Goal: Task Accomplishment & Management: Use online tool/utility

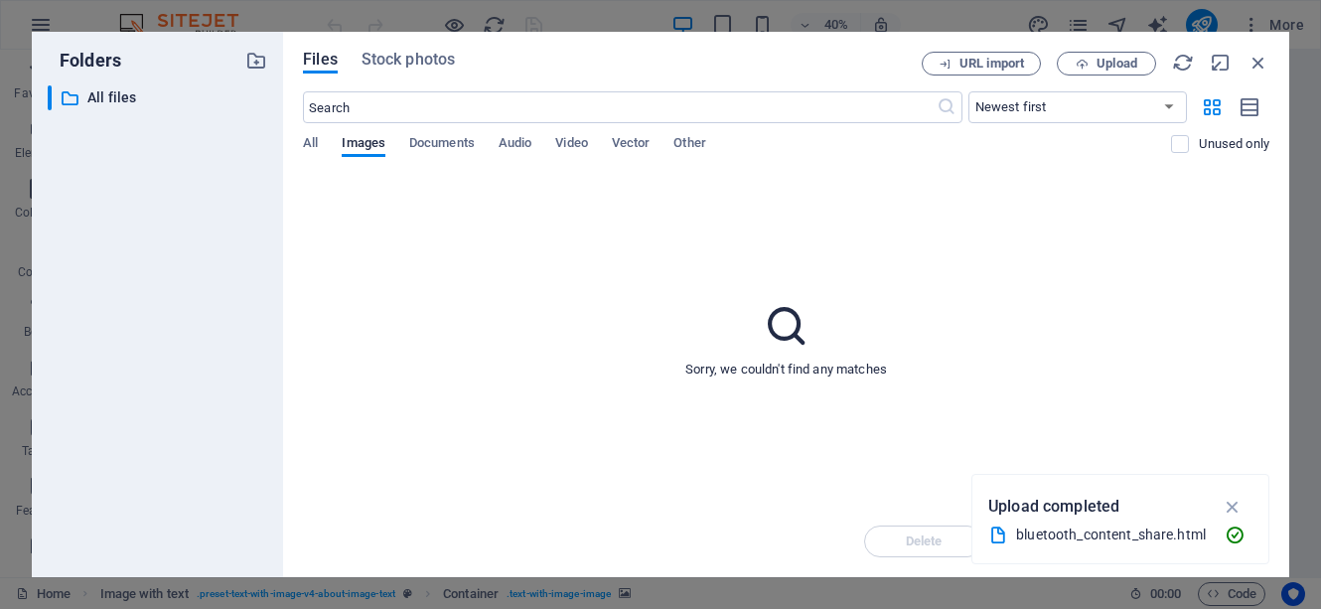
scroll to position [1349, 0]
click at [1089, 545] on div "bluetooth_content_share.html" at bounding box center [1112, 534] width 193 height 23
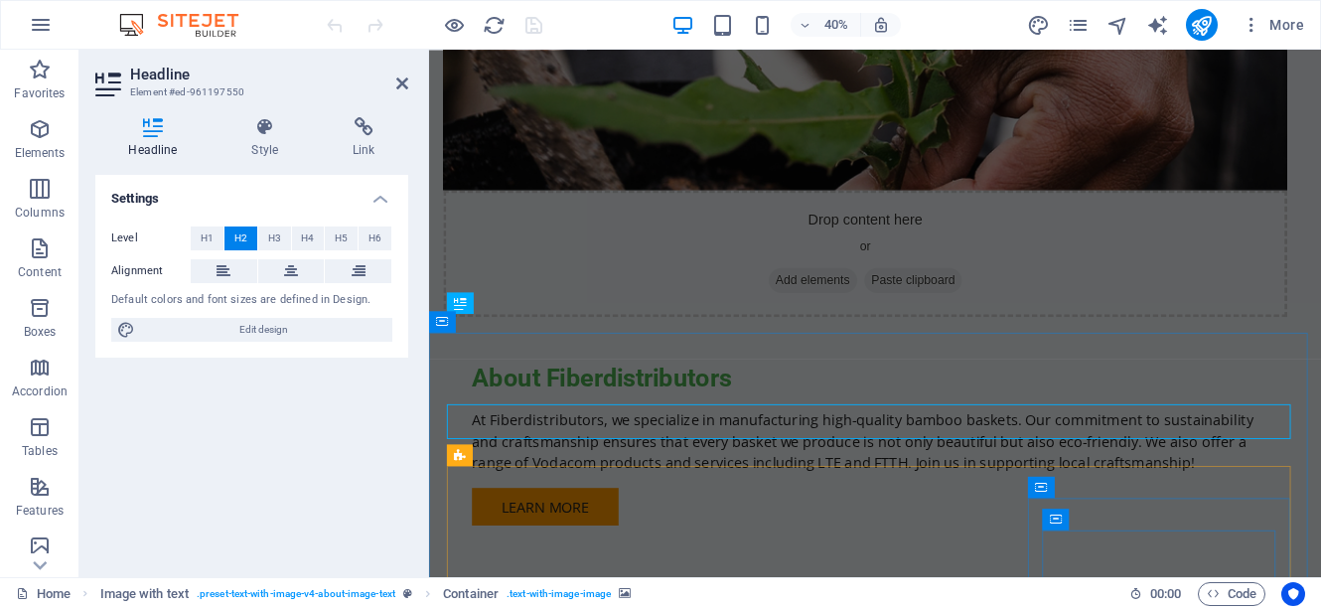
scroll to position [961, 0]
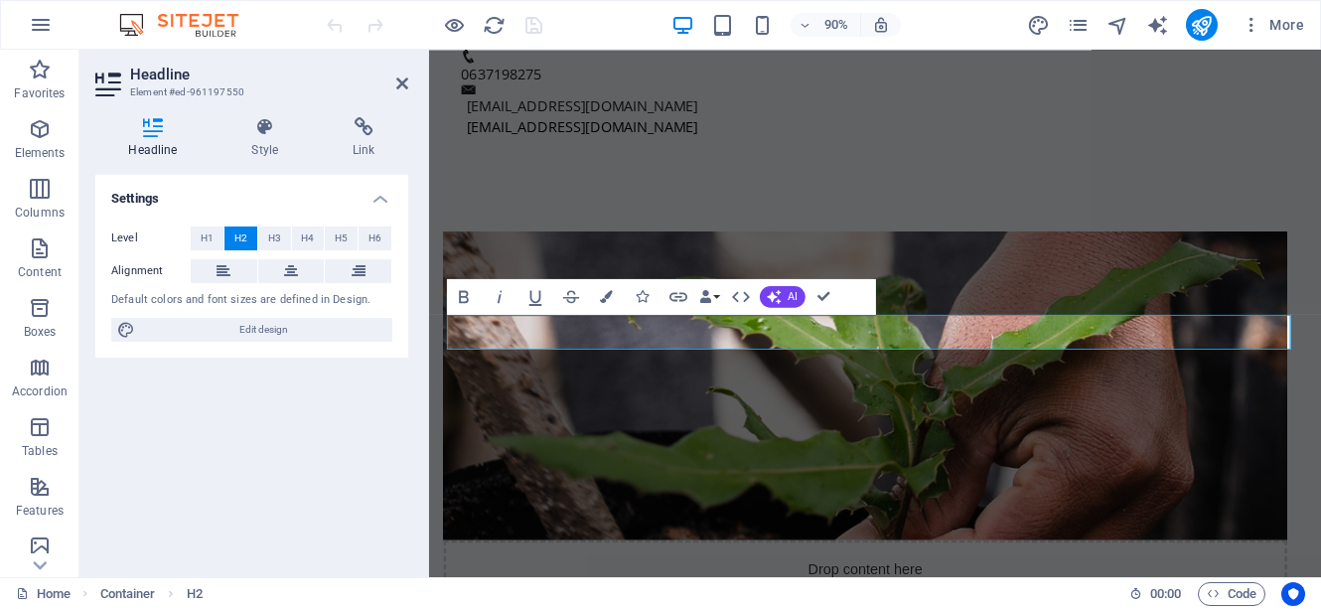
click at [396, 384] on div "Settings Level H1 H2 H3 H4 H5 H6 Alignment Default colors and font sizes are de…" at bounding box center [251, 368] width 313 height 386
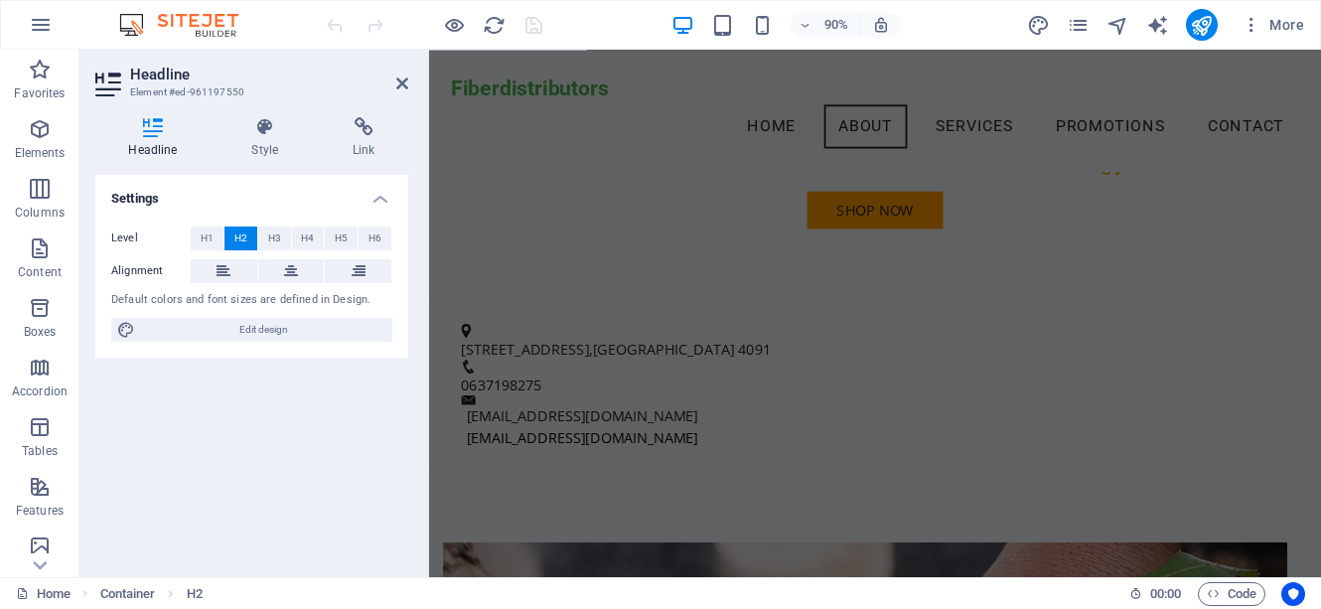
scroll to position [146, 0]
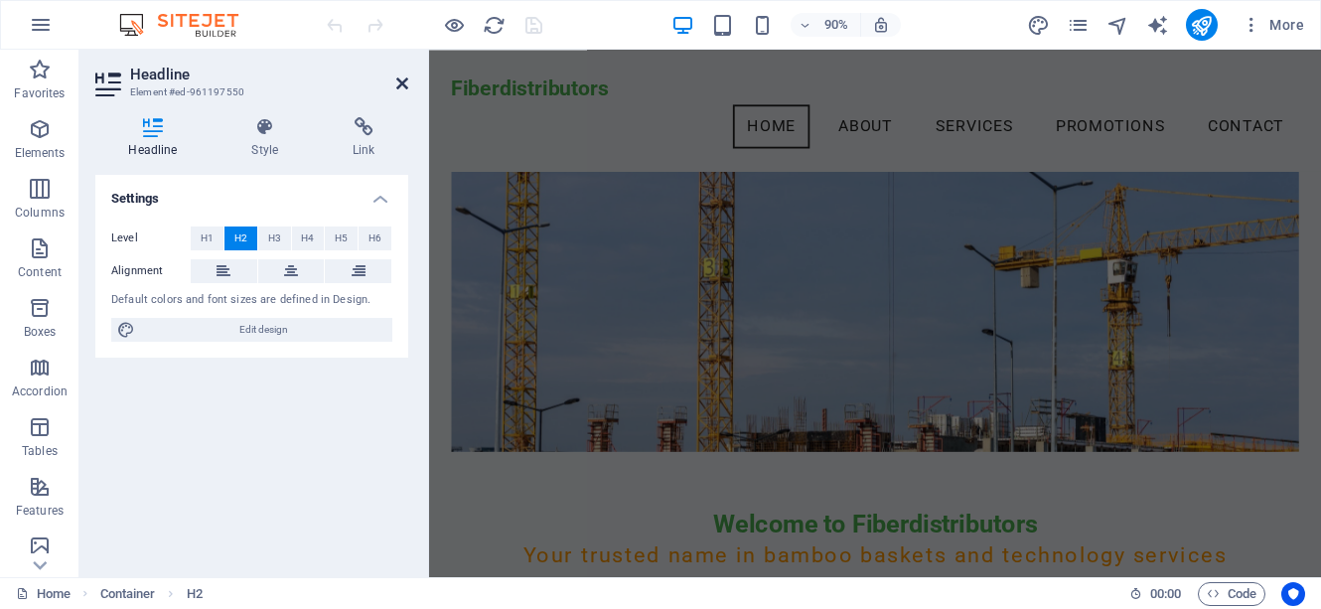
click at [403, 85] on icon at bounding box center [402, 83] width 12 height 16
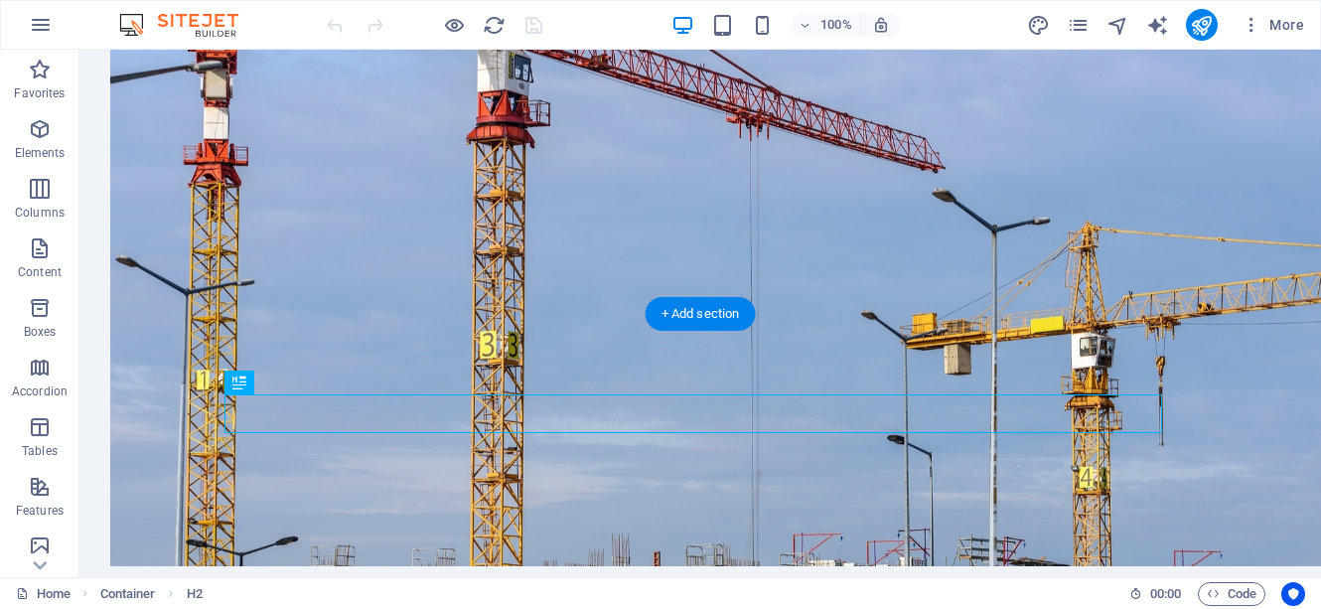
scroll to position [860, 0]
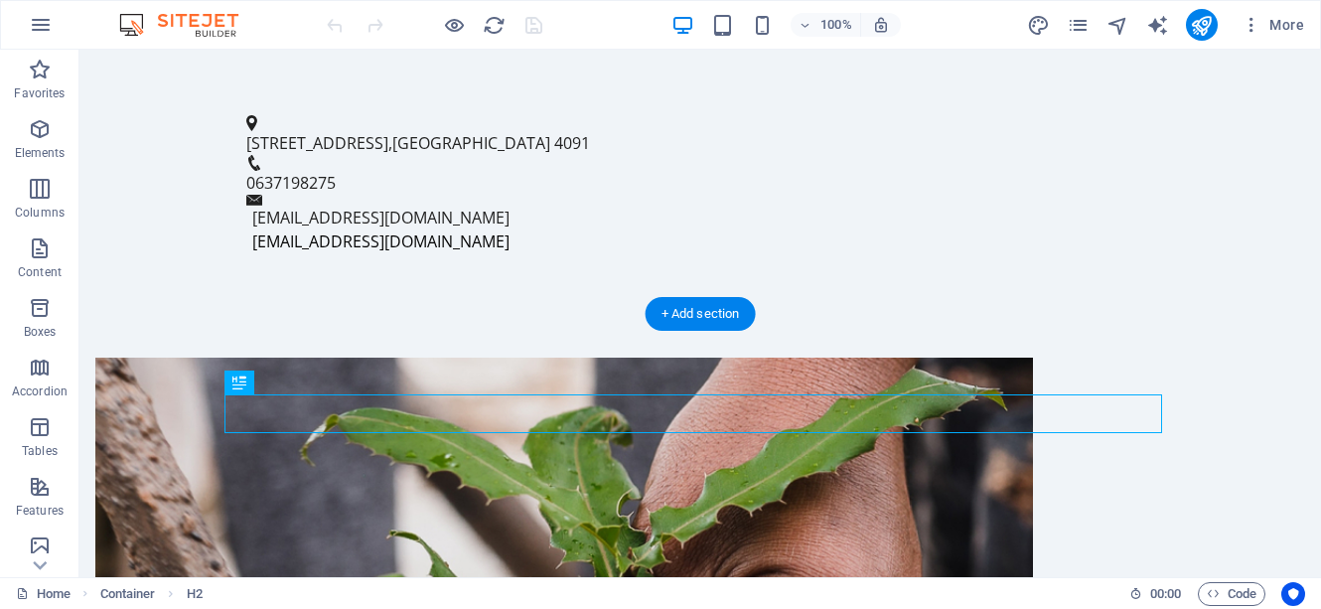
click at [414, 358] on figure at bounding box center [564, 529] width 938 height 343
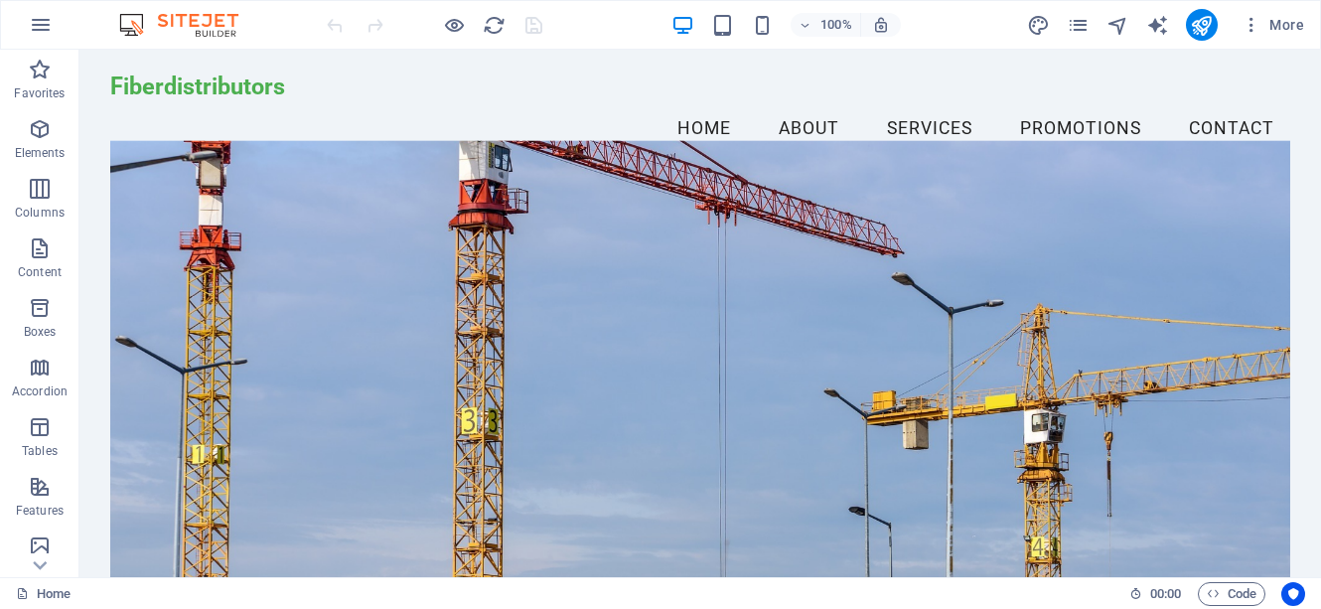
scroll to position [0, 0]
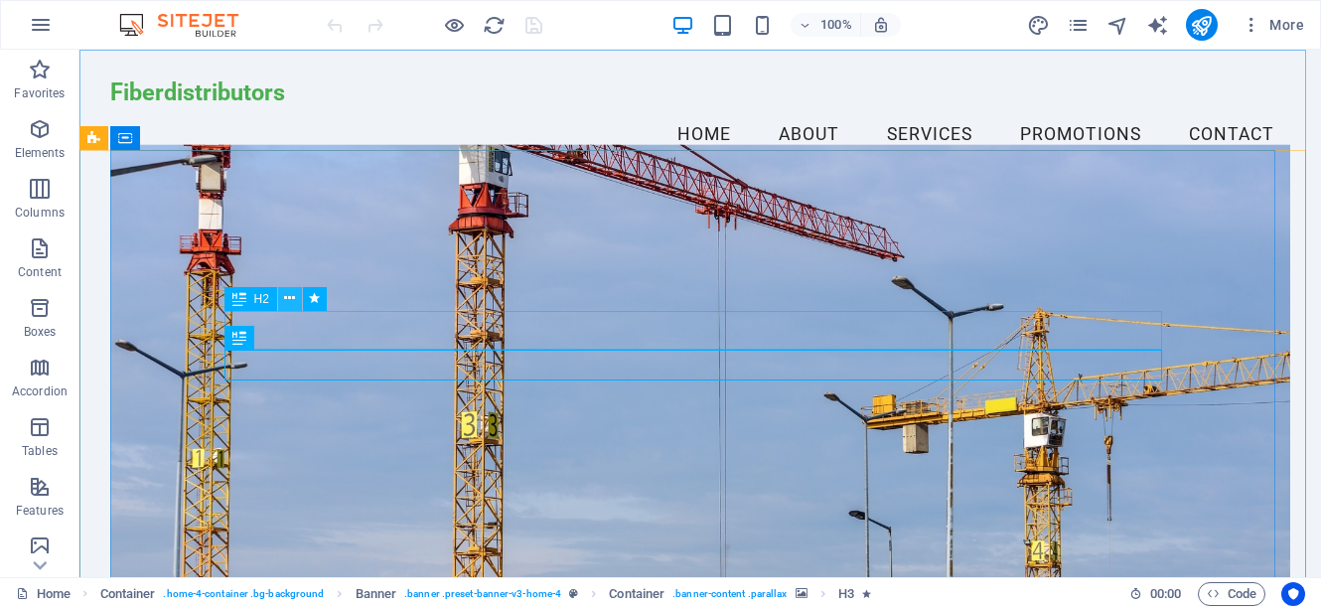
click at [291, 295] on icon at bounding box center [289, 298] width 11 height 21
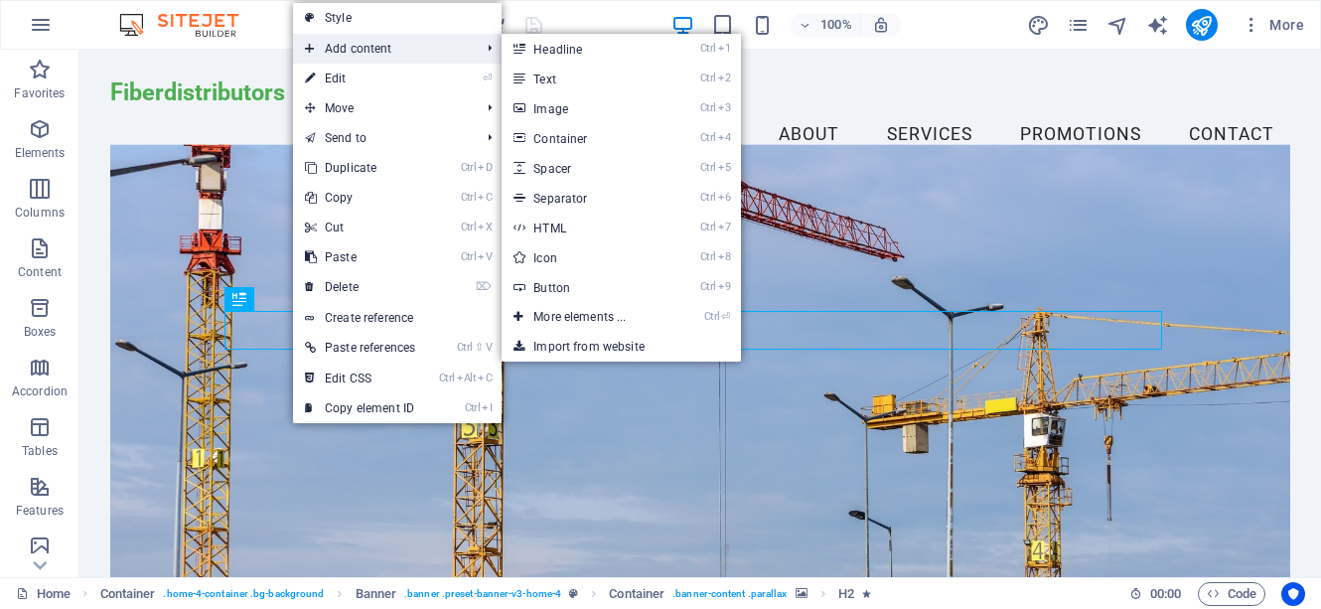
click at [375, 52] on span "Add content" at bounding box center [382, 49] width 179 height 30
click at [531, 111] on link "Ctrl 3 Image" at bounding box center [584, 108] width 164 height 30
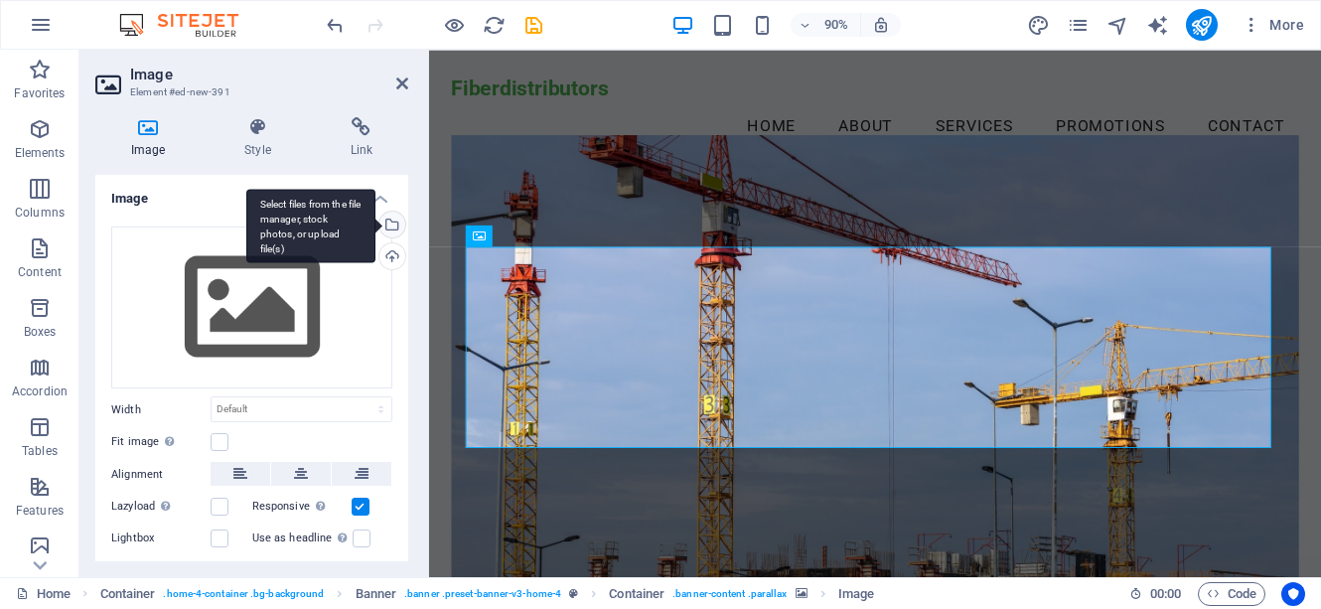
click at [388, 227] on div "Select files from the file manager, stock photos, or upload file(s)" at bounding box center [390, 227] width 30 height 30
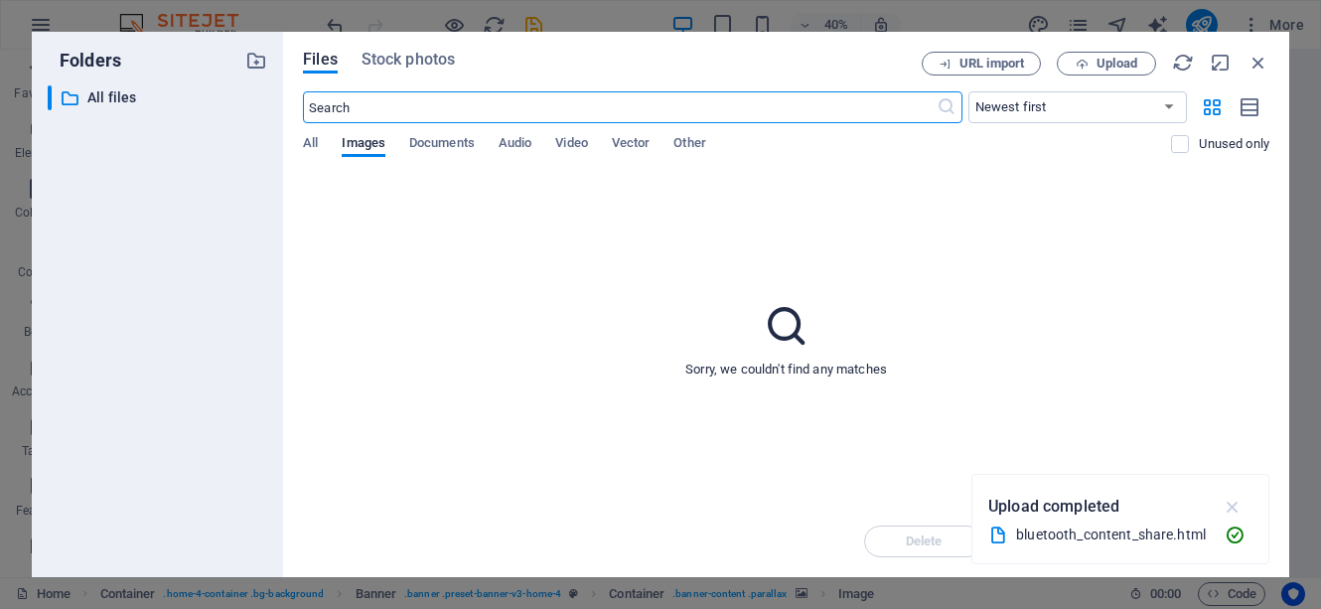
click at [1237, 511] on icon "button" at bounding box center [1233, 507] width 23 height 22
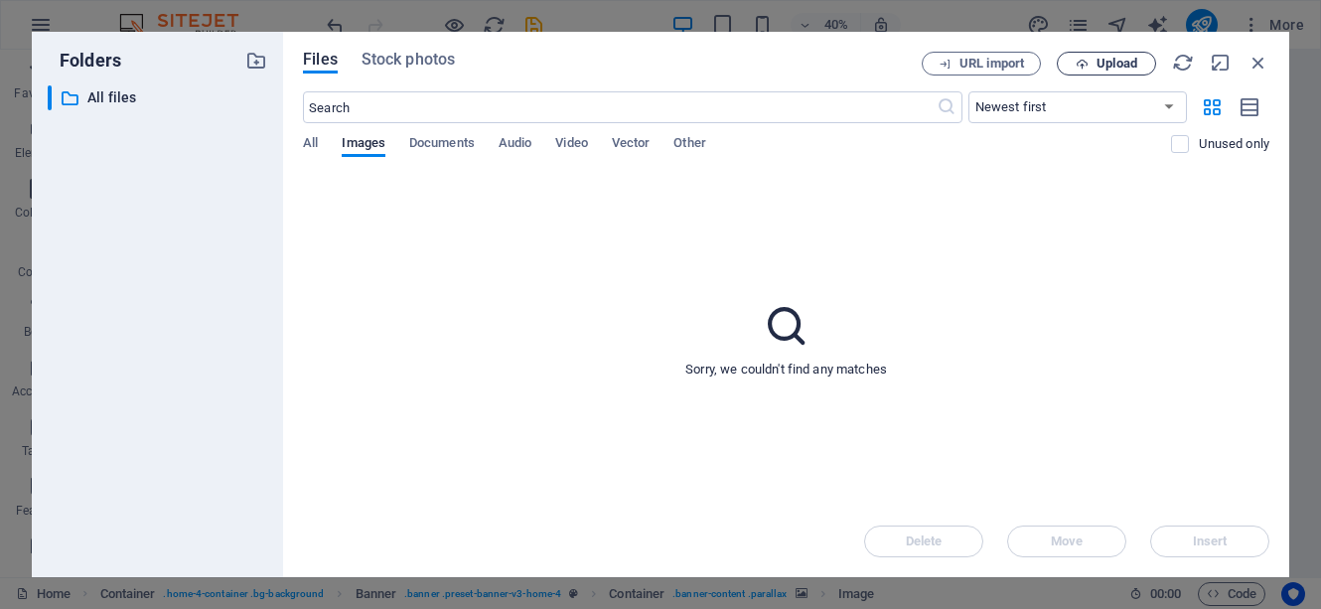
click at [1088, 63] on icon "button" at bounding box center [1082, 64] width 13 height 13
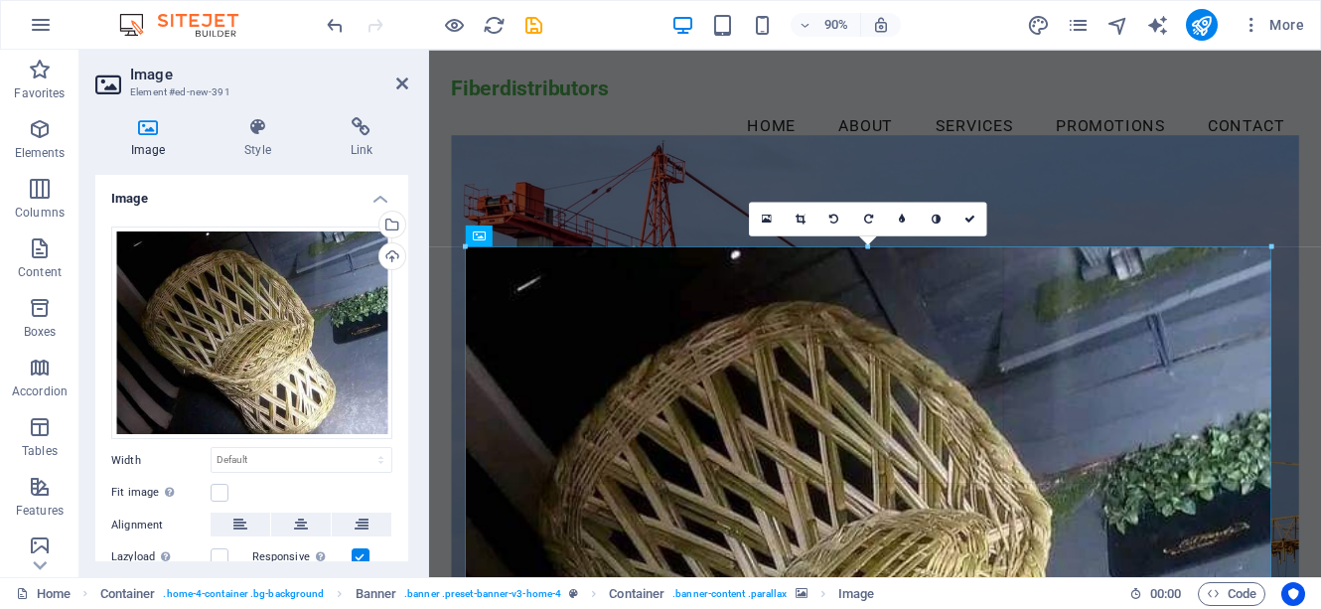
drag, startPoint x: 465, startPoint y: 242, endPoint x: 452, endPoint y: 136, distance: 107.1
click at [452, 136] on div "Drag here to replace the existing content. Press “Ctrl” if you want to create a…" at bounding box center [875, 313] width 892 height 527
drag, startPoint x: 1263, startPoint y: 245, endPoint x: 1246, endPoint y: 151, distance: 96.0
click at [1246, 151] on div "Drag here to replace the existing content. Press “Ctrl” if you want to create a…" at bounding box center [875, 313] width 892 height 527
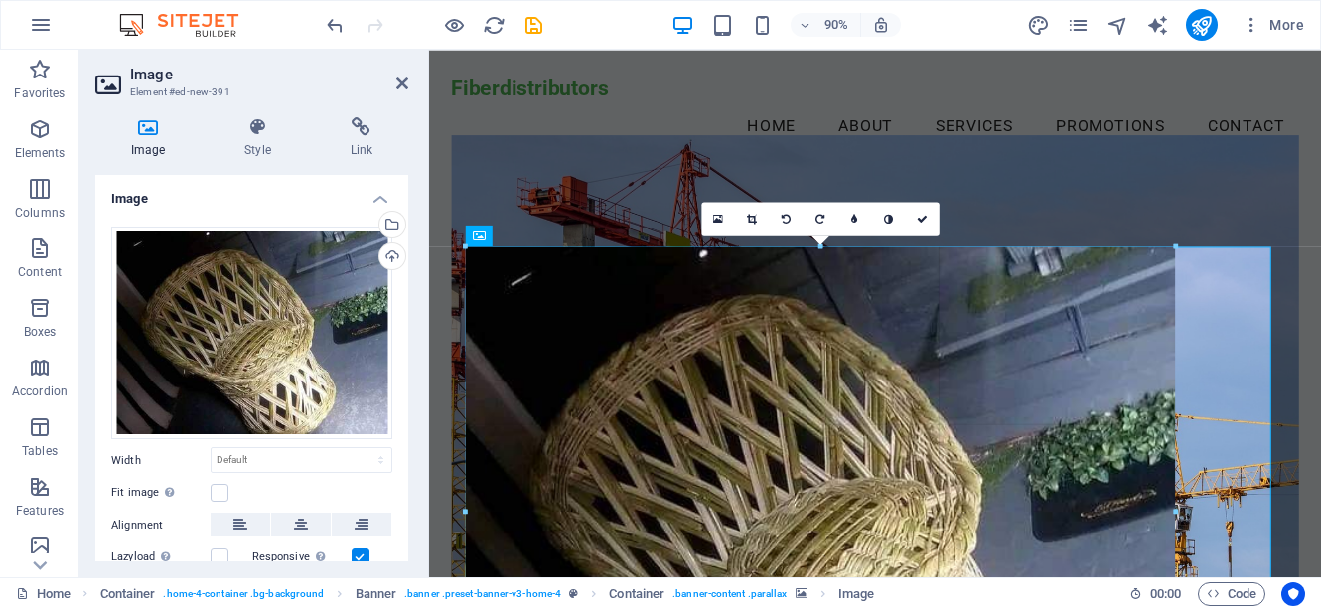
drag, startPoint x: 1272, startPoint y: 243, endPoint x: 577, endPoint y: 310, distance: 698.5
type input "798"
select select "px"
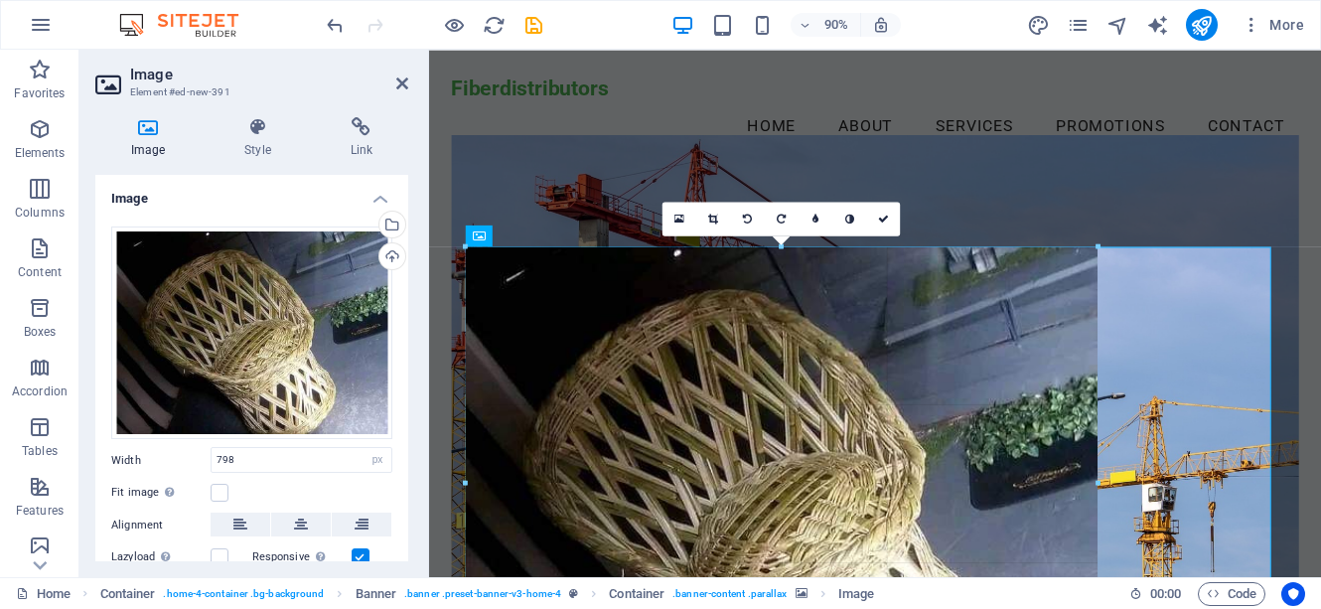
drag, startPoint x: 1179, startPoint y: 242, endPoint x: 583, endPoint y: 291, distance: 598.0
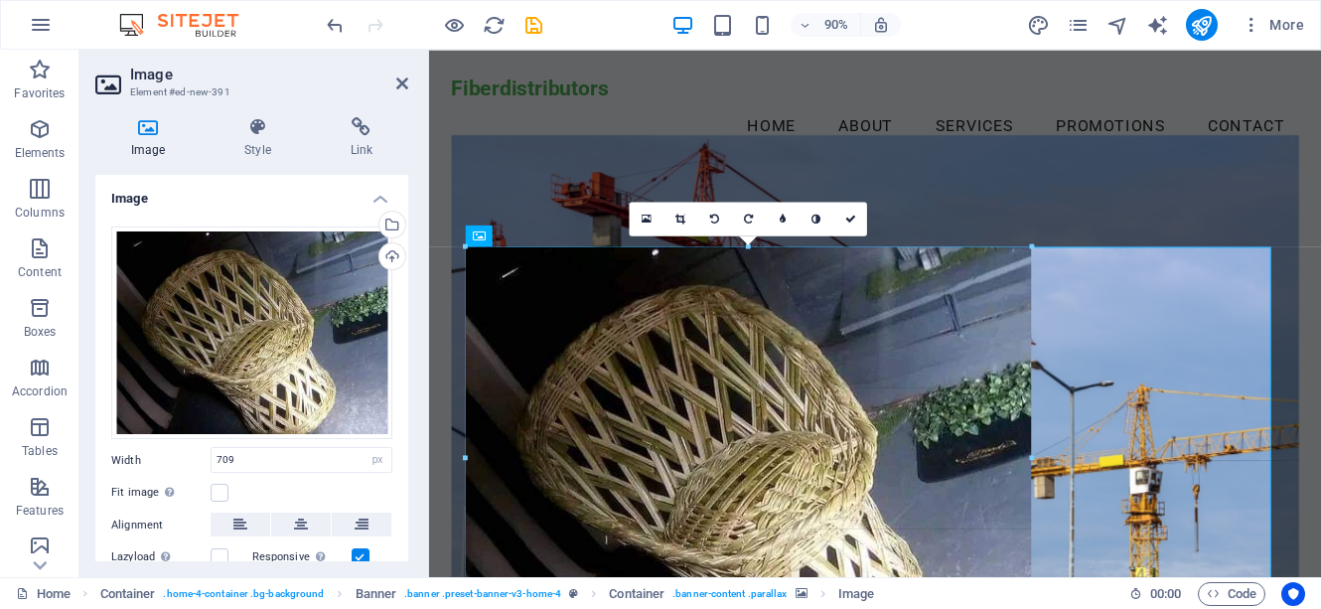
drag, startPoint x: 1102, startPoint y: 243, endPoint x: 722, endPoint y: 309, distance: 385.1
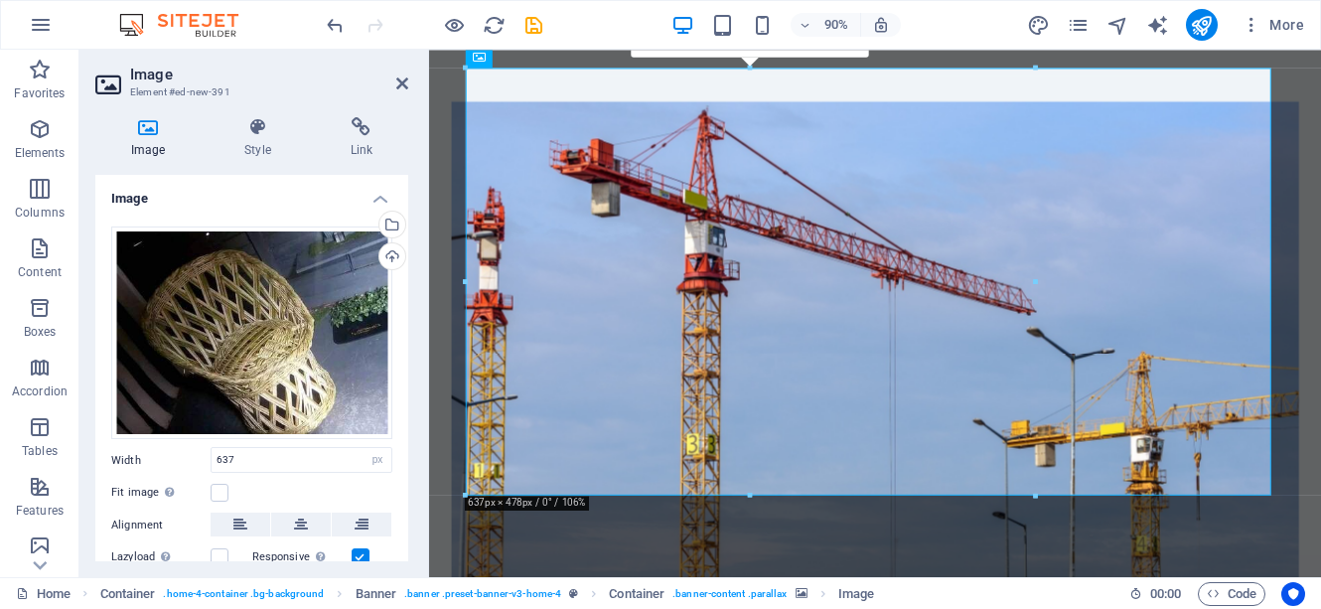
scroll to position [199, 0]
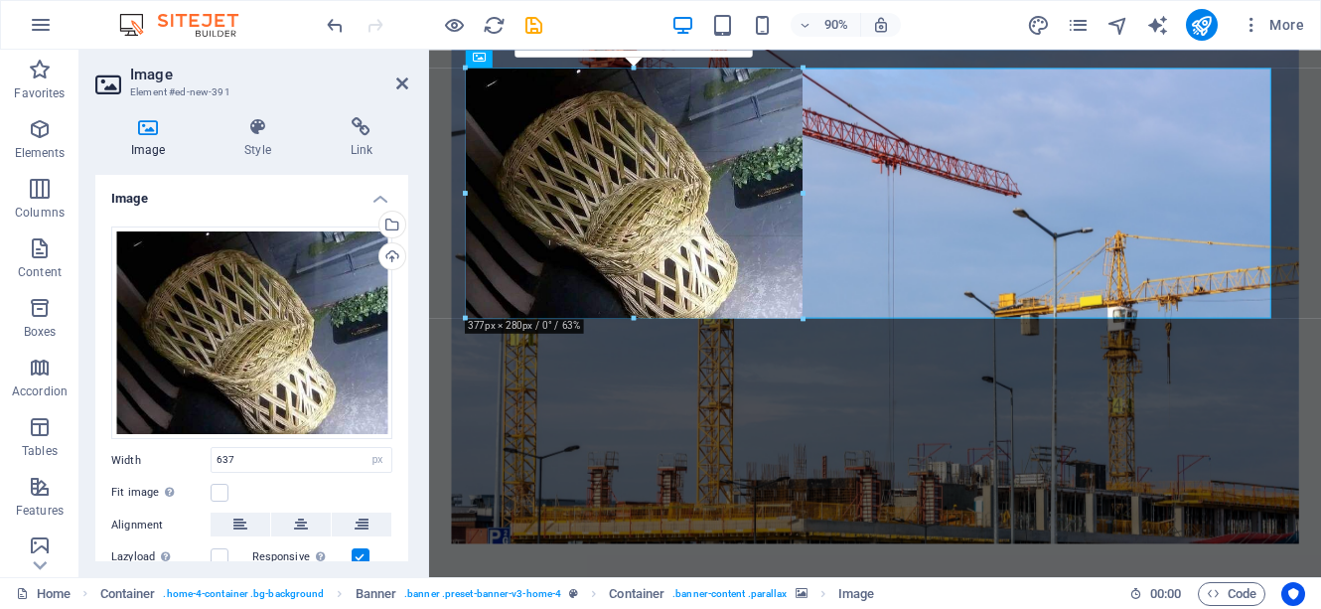
drag, startPoint x: 753, startPoint y: 494, endPoint x: 700, endPoint y: 291, distance: 209.4
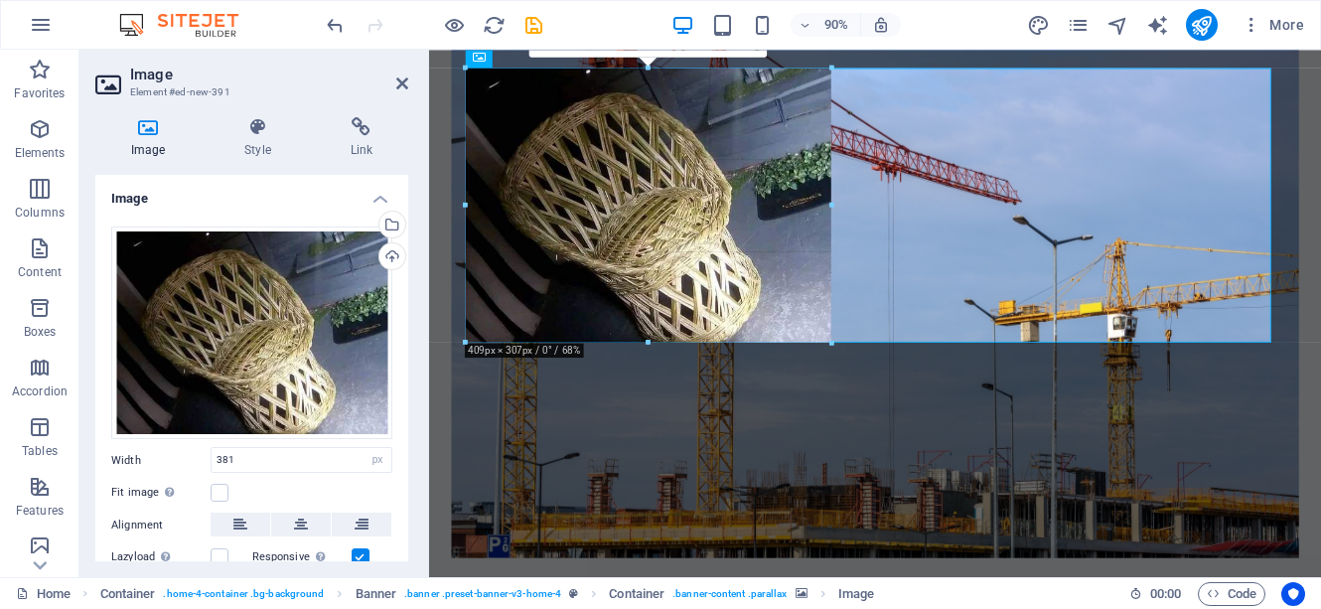
drag, startPoint x: 806, startPoint y: 68, endPoint x: 804, endPoint y: 48, distance: 20.0
type input "409"
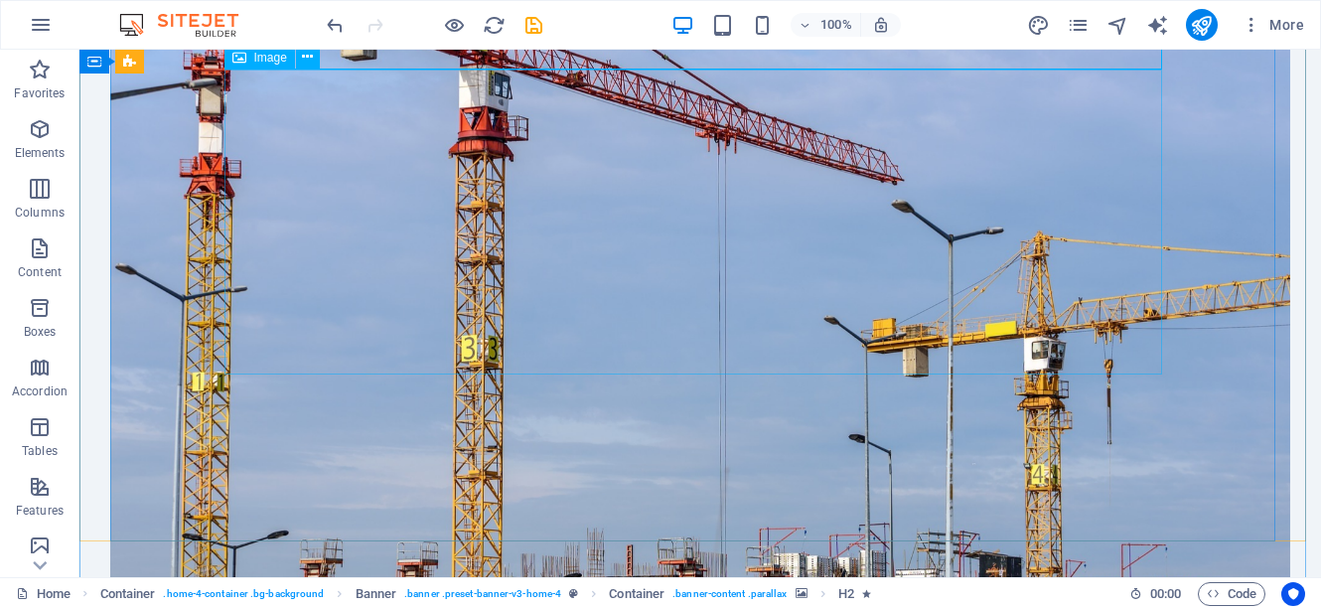
select select "px"
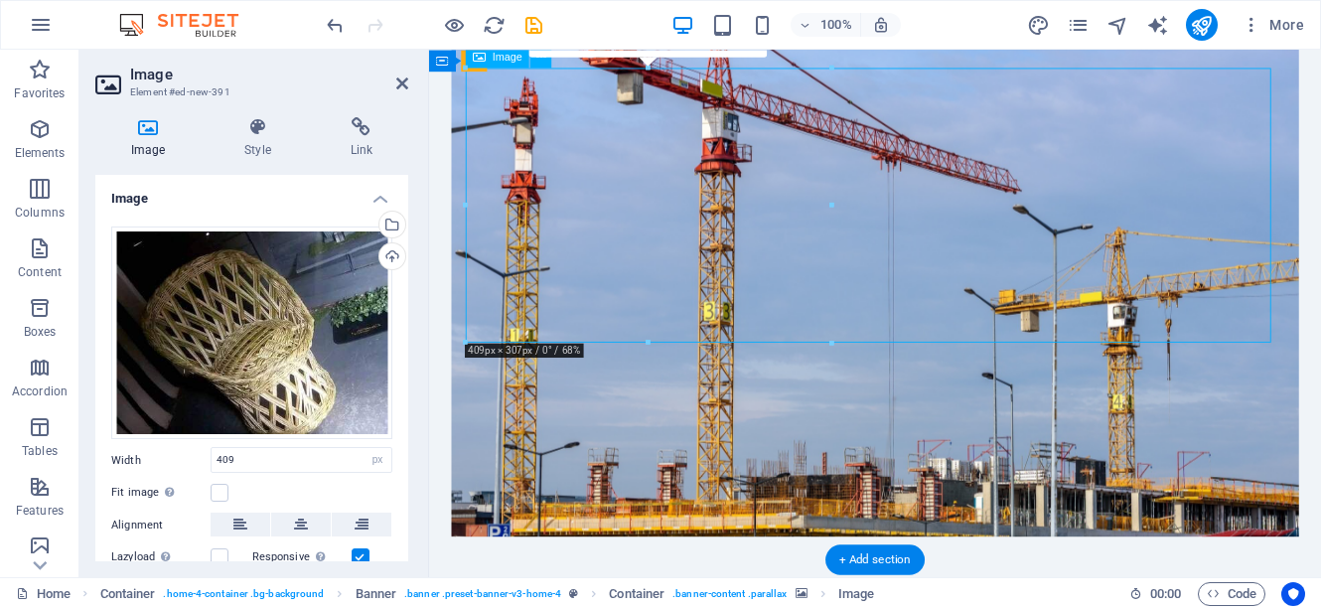
drag, startPoint x: 841, startPoint y: 245, endPoint x: 460, endPoint y: 273, distance: 382.4
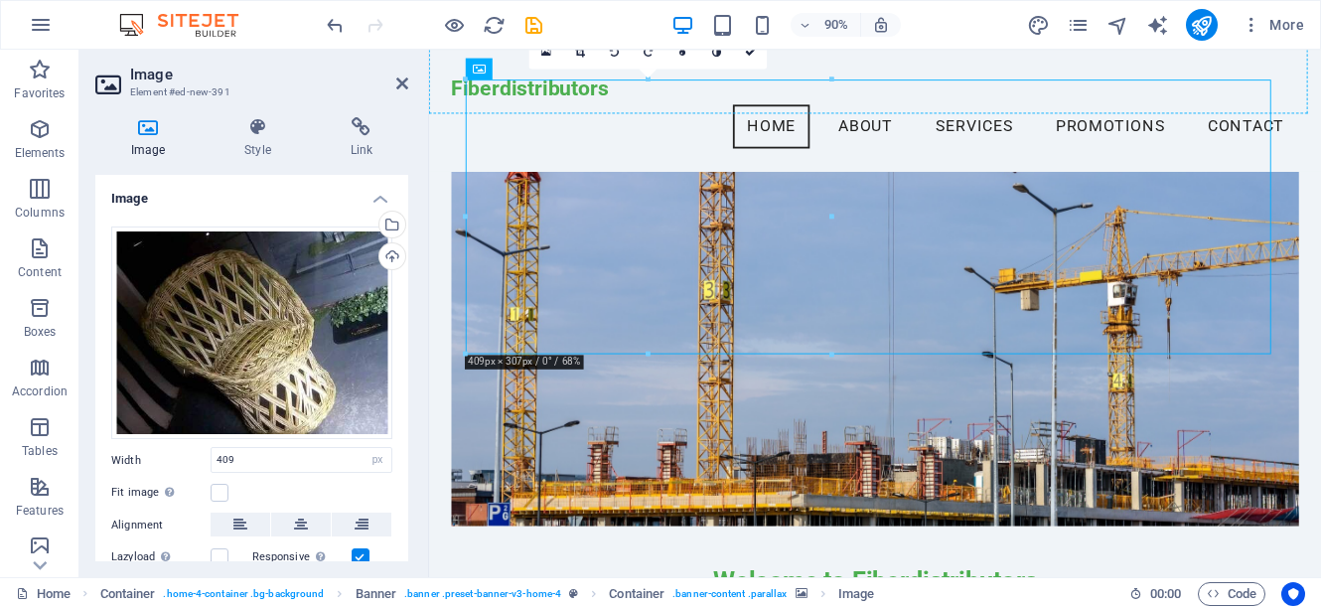
scroll to position [175, 0]
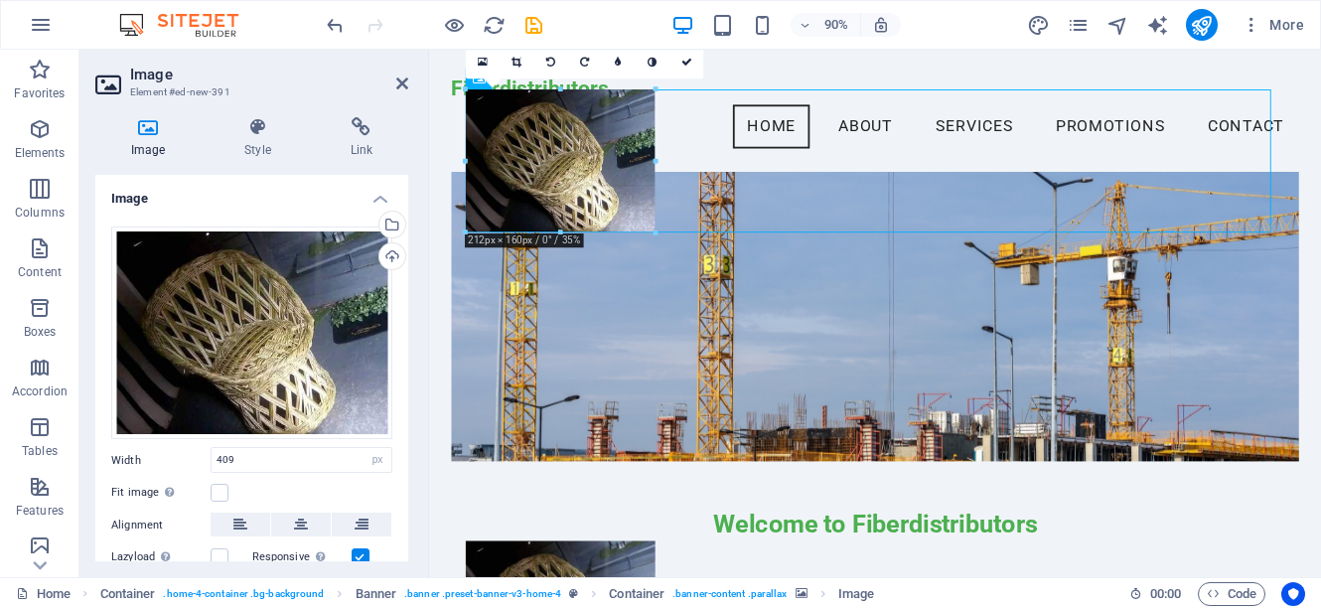
drag, startPoint x: 829, startPoint y: 361, endPoint x: 221, endPoint y: 115, distance: 656.5
type input "212"
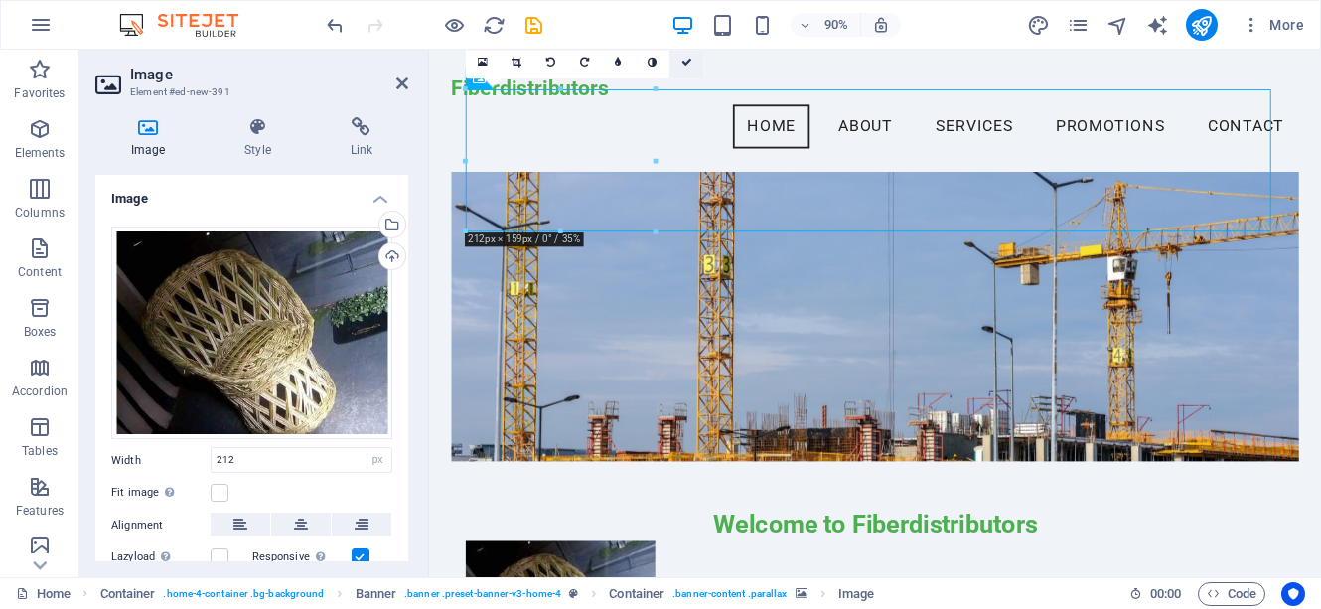
click at [687, 60] on icon at bounding box center [686, 61] width 11 height 11
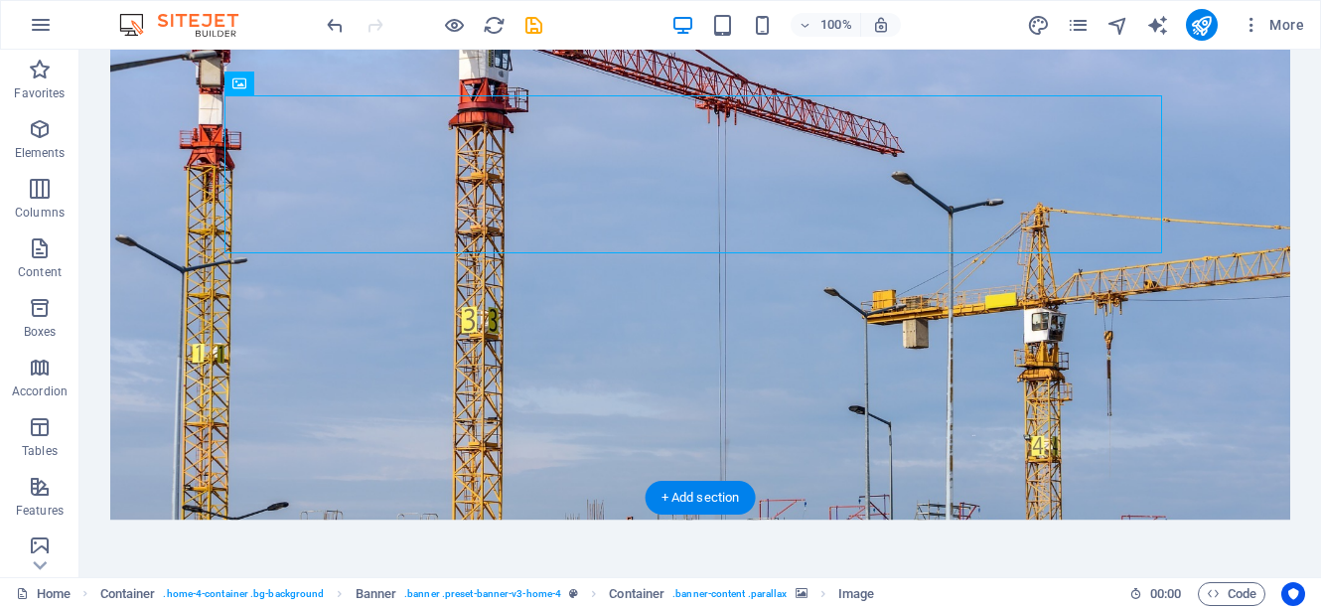
click at [1185, 360] on figure at bounding box center [700, 280] width 1180 height 480
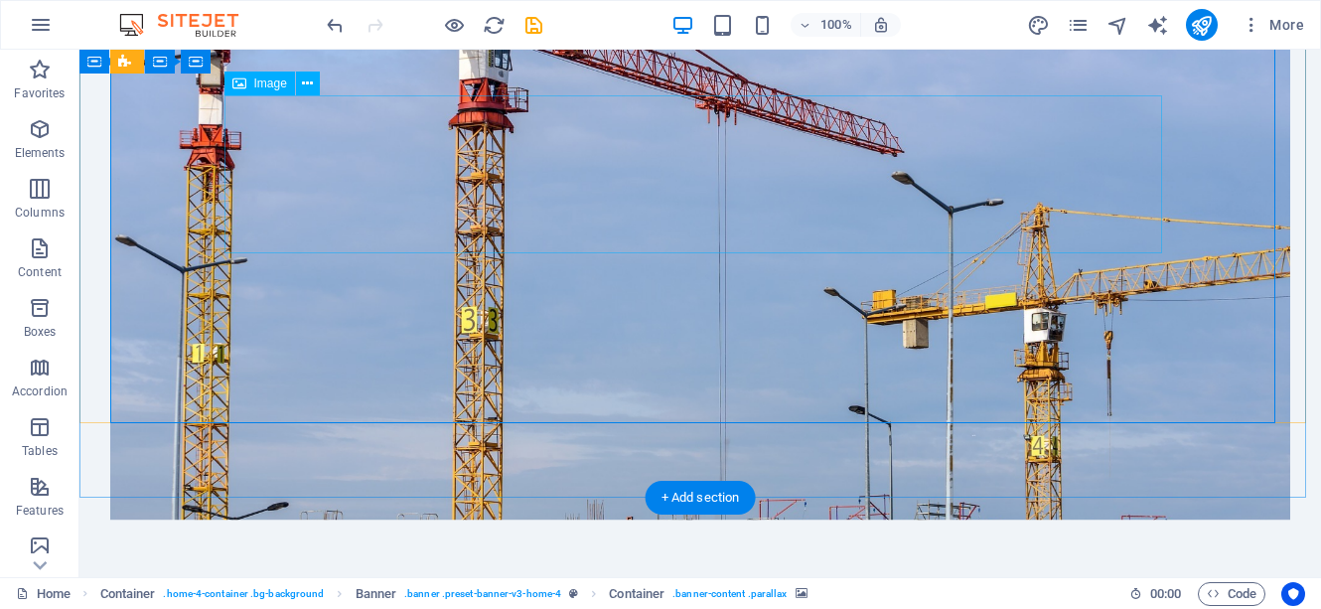
click at [311, 84] on icon at bounding box center [307, 84] width 11 height 21
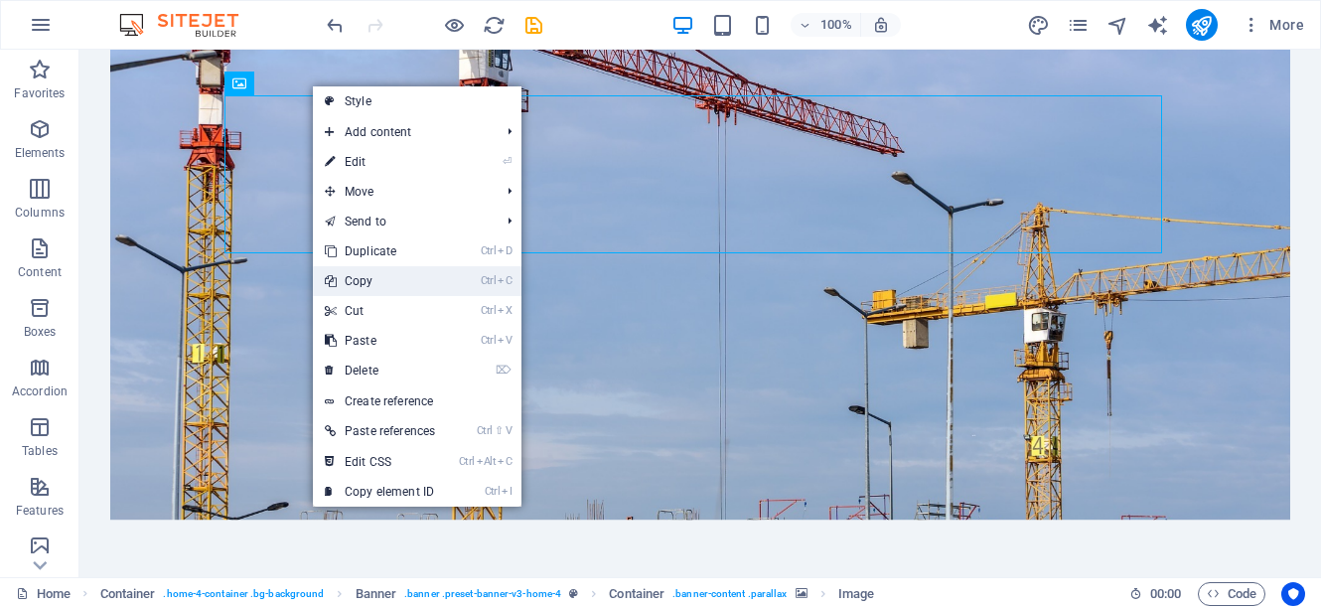
click at [350, 284] on link "Ctrl C Copy" at bounding box center [380, 281] width 134 height 30
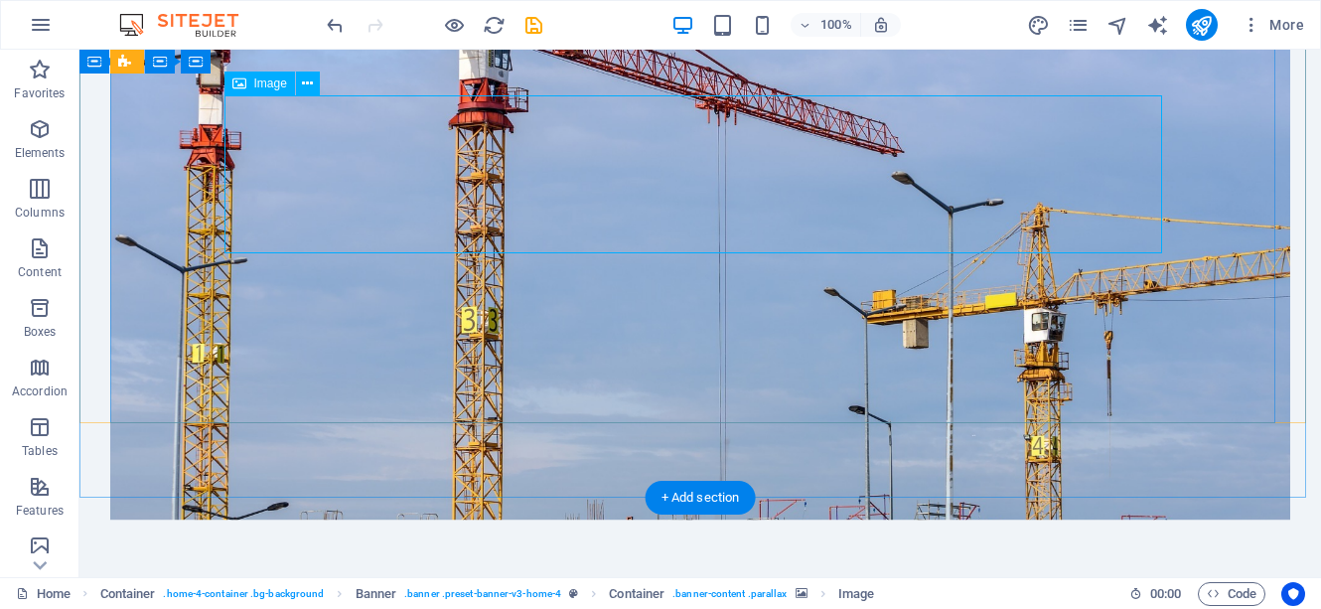
click at [1120, 357] on figure at bounding box center [700, 280] width 1180 height 480
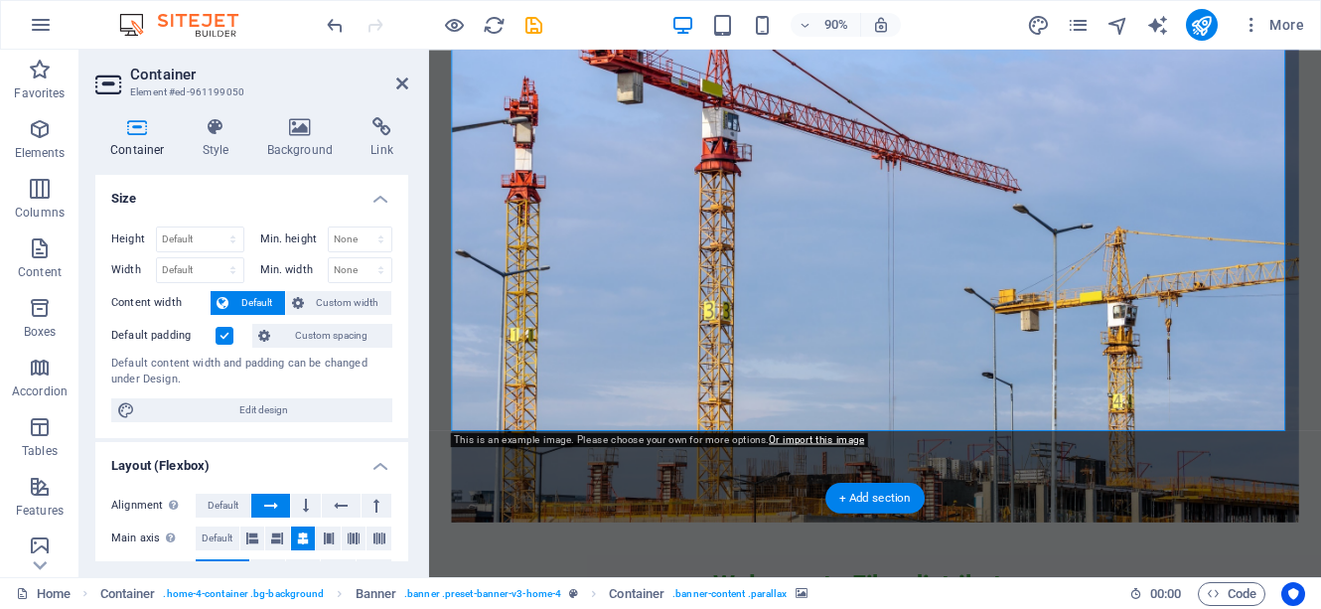
click at [1255, 438] on figure at bounding box center [925, 307] width 942 height 534
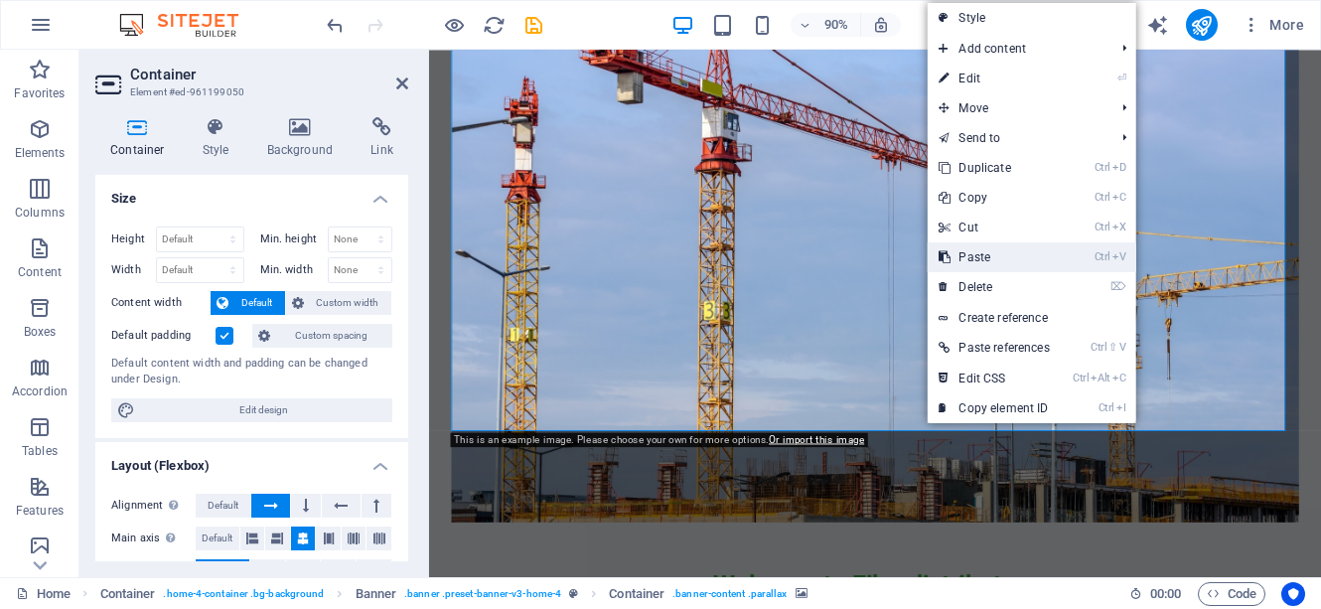
click at [997, 263] on link "Ctrl V Paste" at bounding box center [994, 257] width 134 height 30
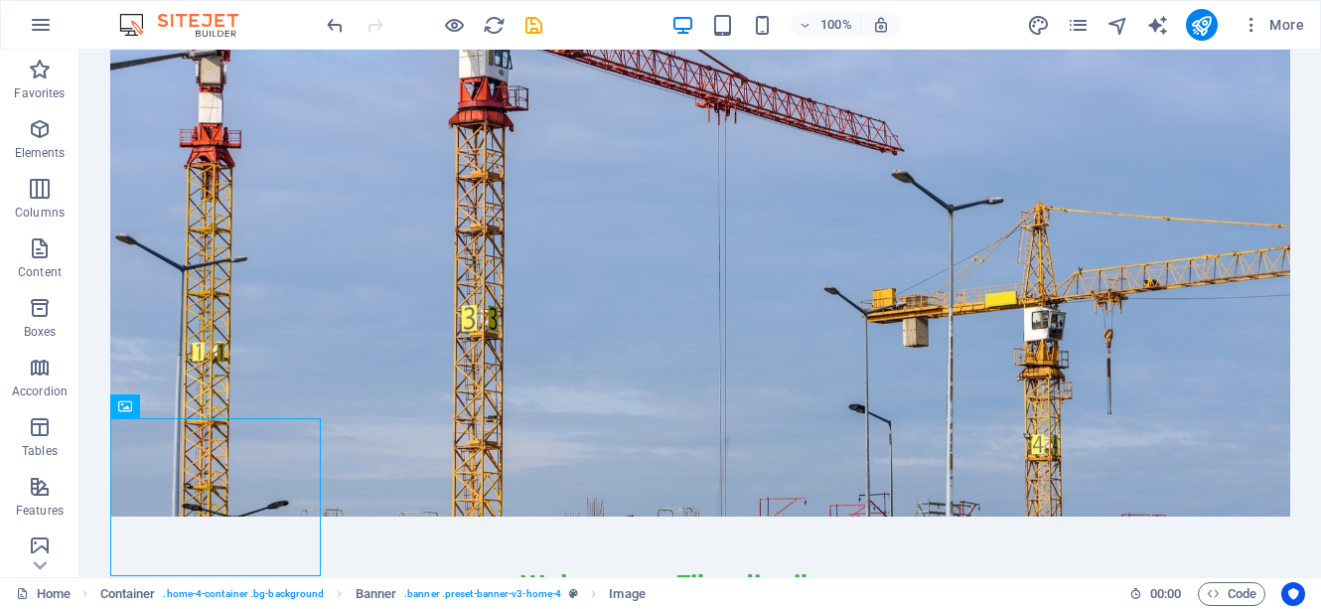
click at [1176, 368] on figure at bounding box center [700, 278] width 1180 height 477
drag, startPoint x: 195, startPoint y: 500, endPoint x: 314, endPoint y: 420, distance: 143.3
click at [316, 417] on figure at bounding box center [700, 278] width 1180 height 477
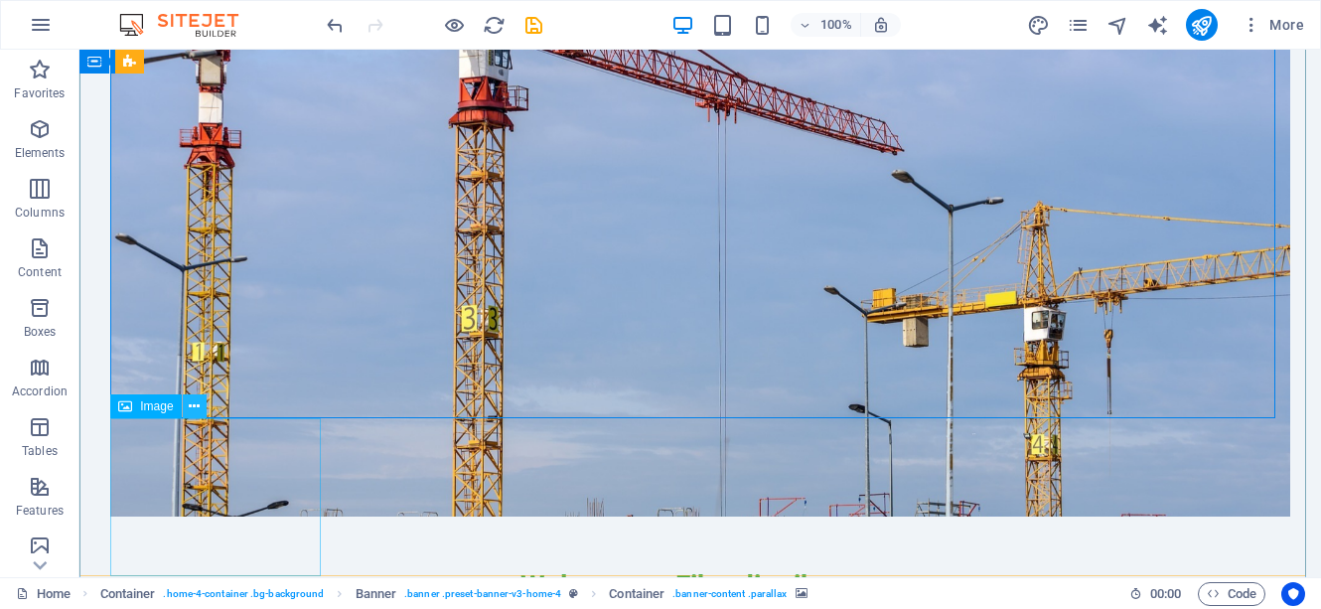
click at [201, 407] on button at bounding box center [195, 406] width 24 height 24
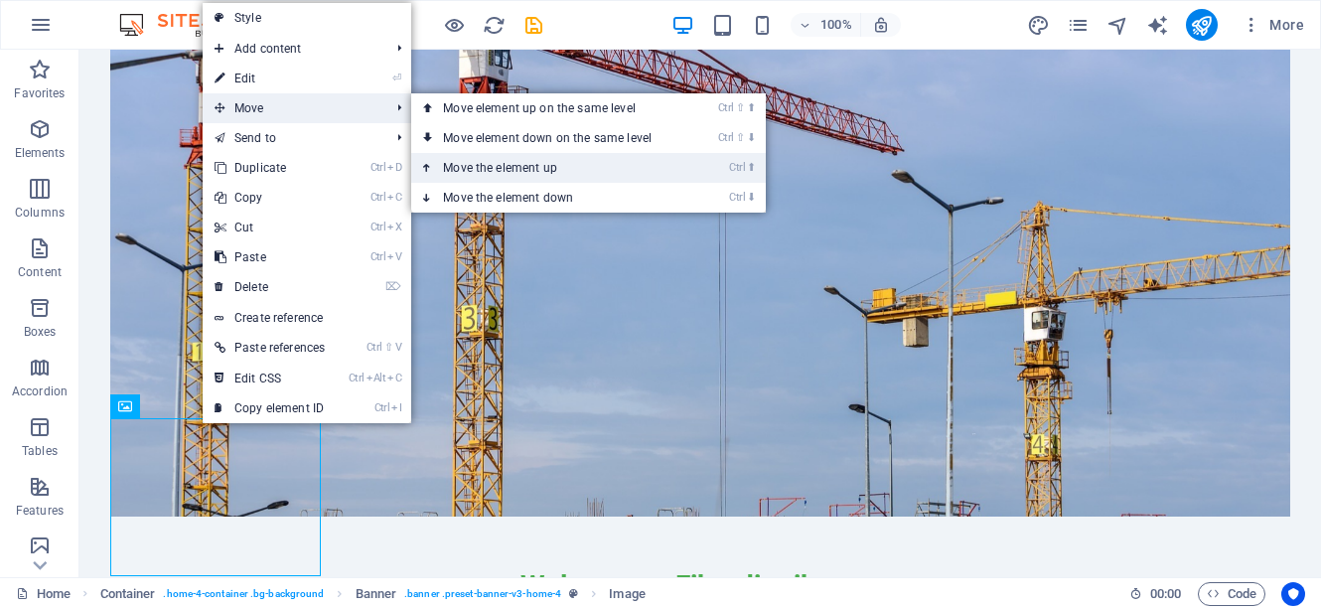
click at [491, 169] on link "Ctrl ⬆ Move the element up" at bounding box center [551, 168] width 280 height 30
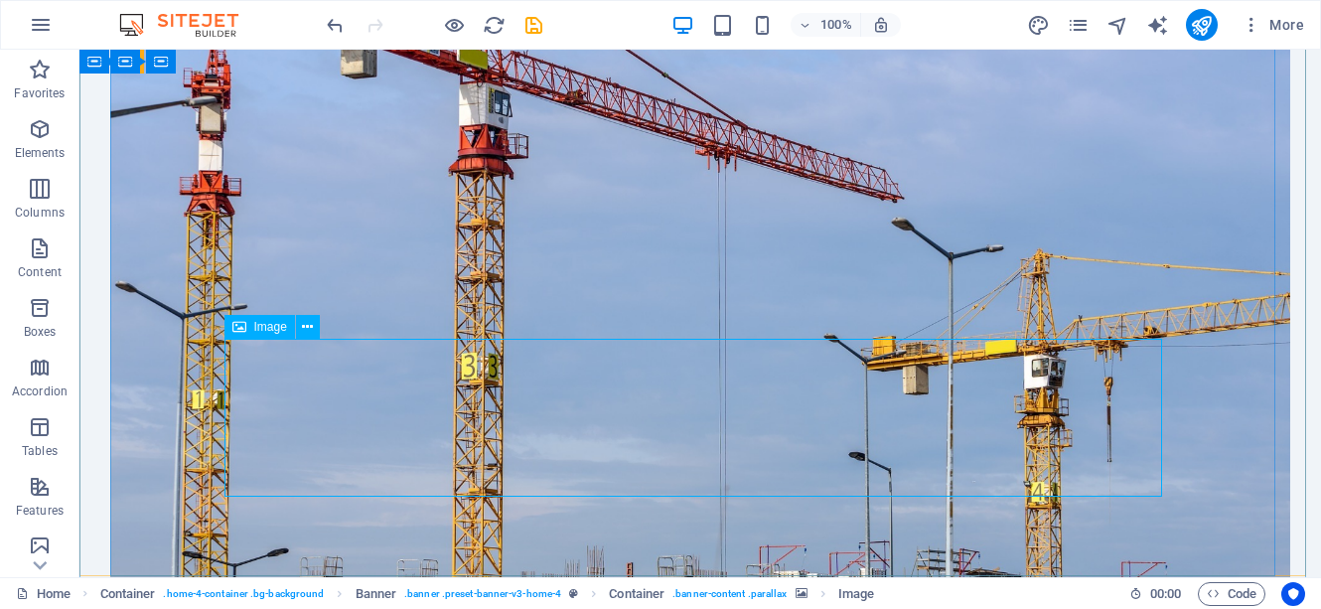
select select "px"
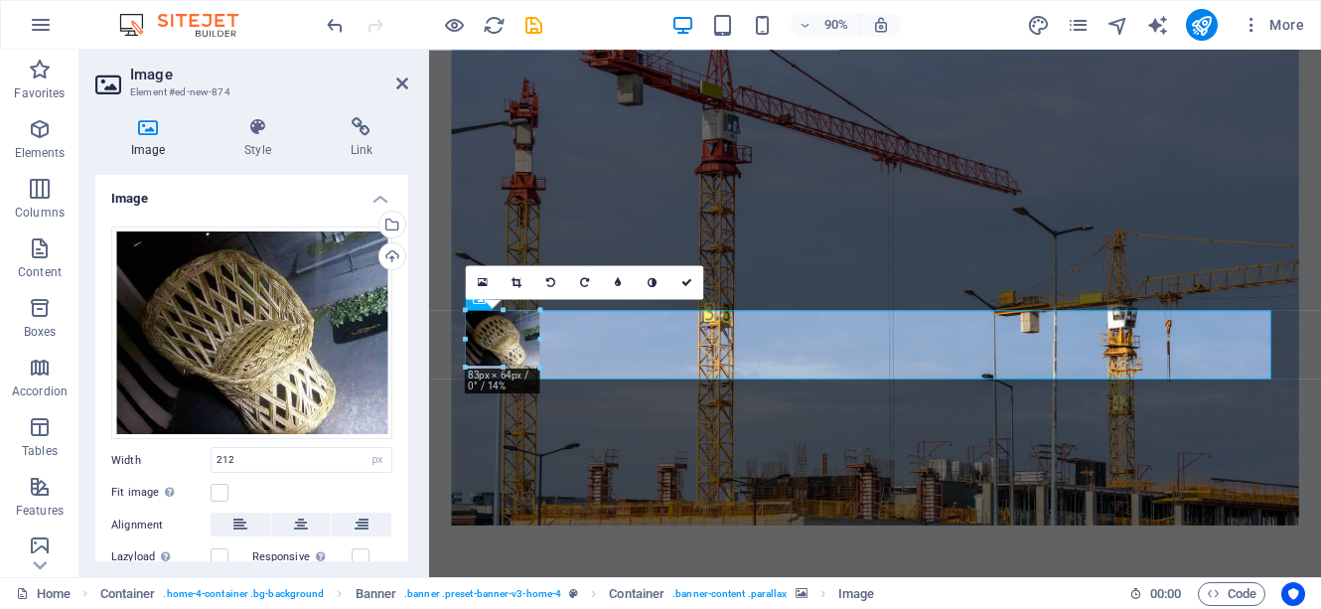
drag, startPoint x: 462, startPoint y: 306, endPoint x: 1060, endPoint y: 398, distance: 605.1
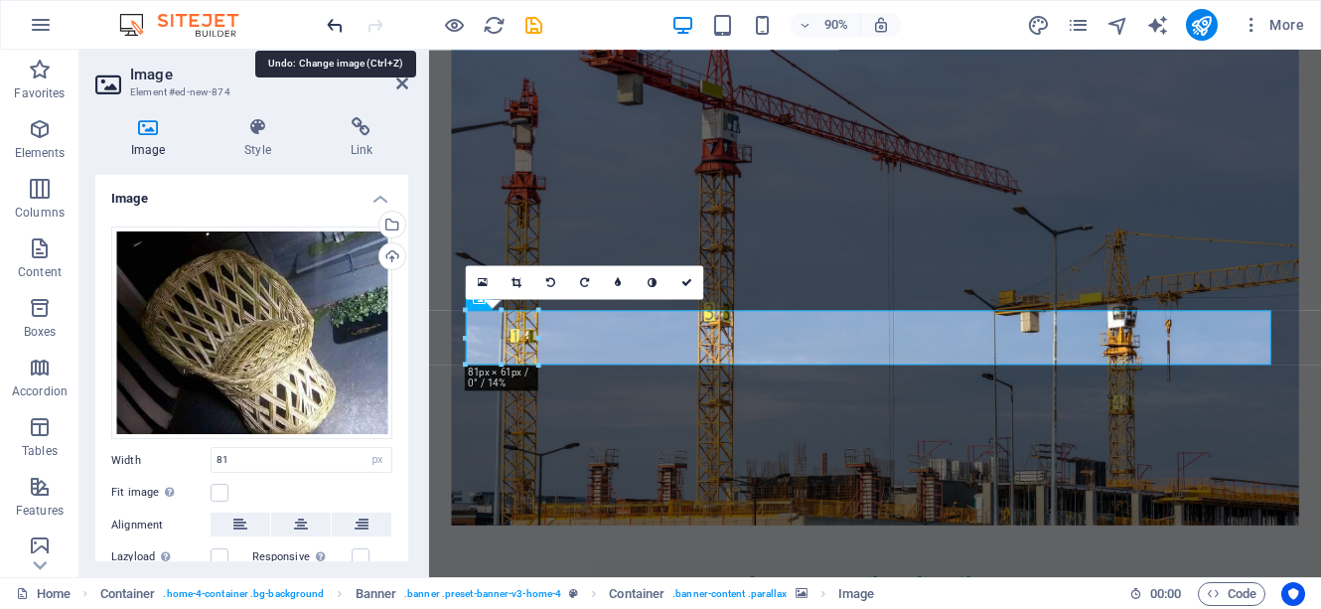
click at [335, 31] on icon "undo" at bounding box center [335, 25] width 23 height 23
type input "212"
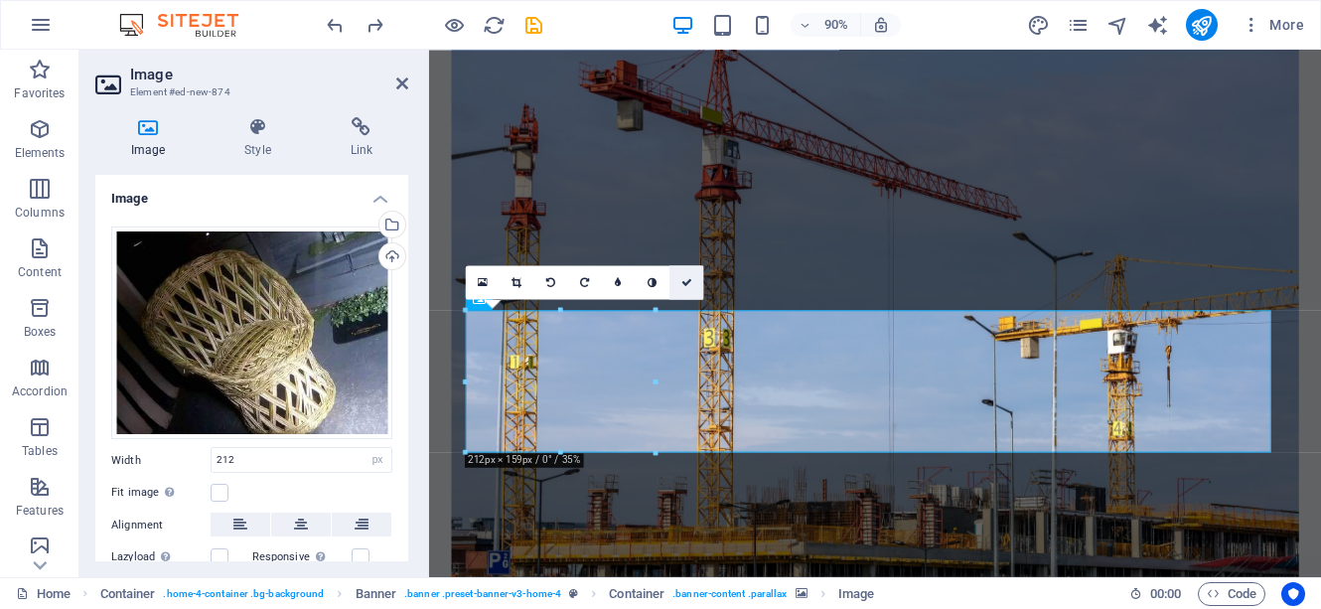
click at [684, 279] on icon at bounding box center [686, 282] width 11 height 11
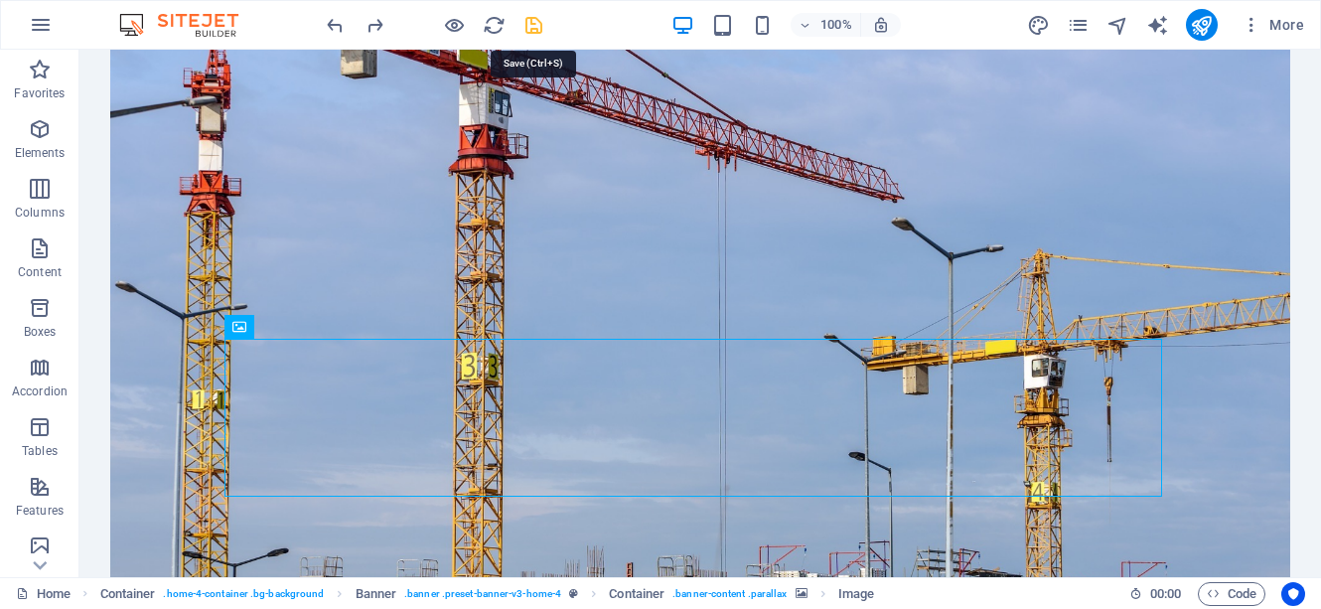
click at [529, 20] on icon "save" at bounding box center [533, 25] width 23 height 23
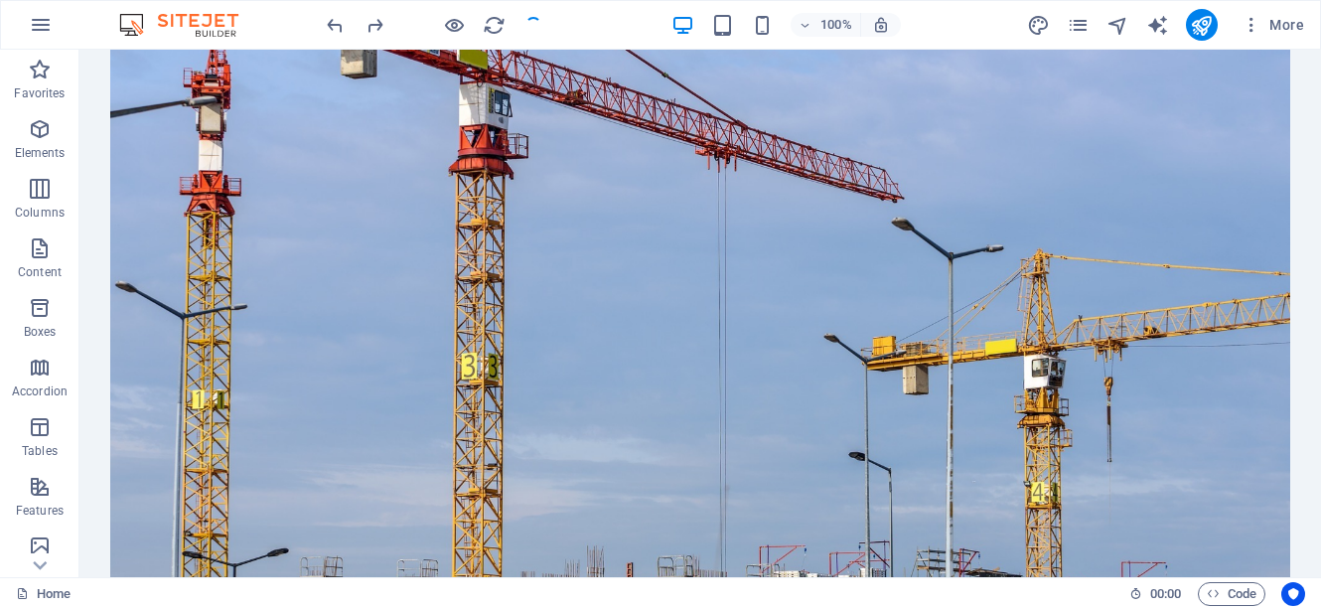
checkbox input "false"
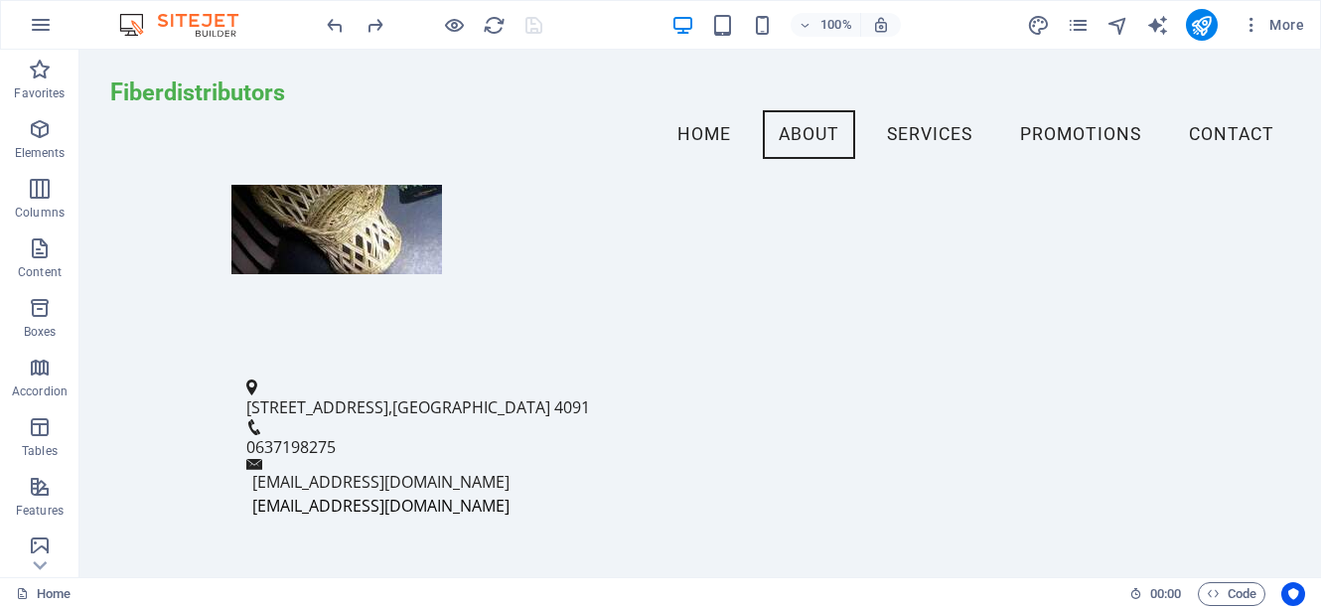
scroll to position [732, 0]
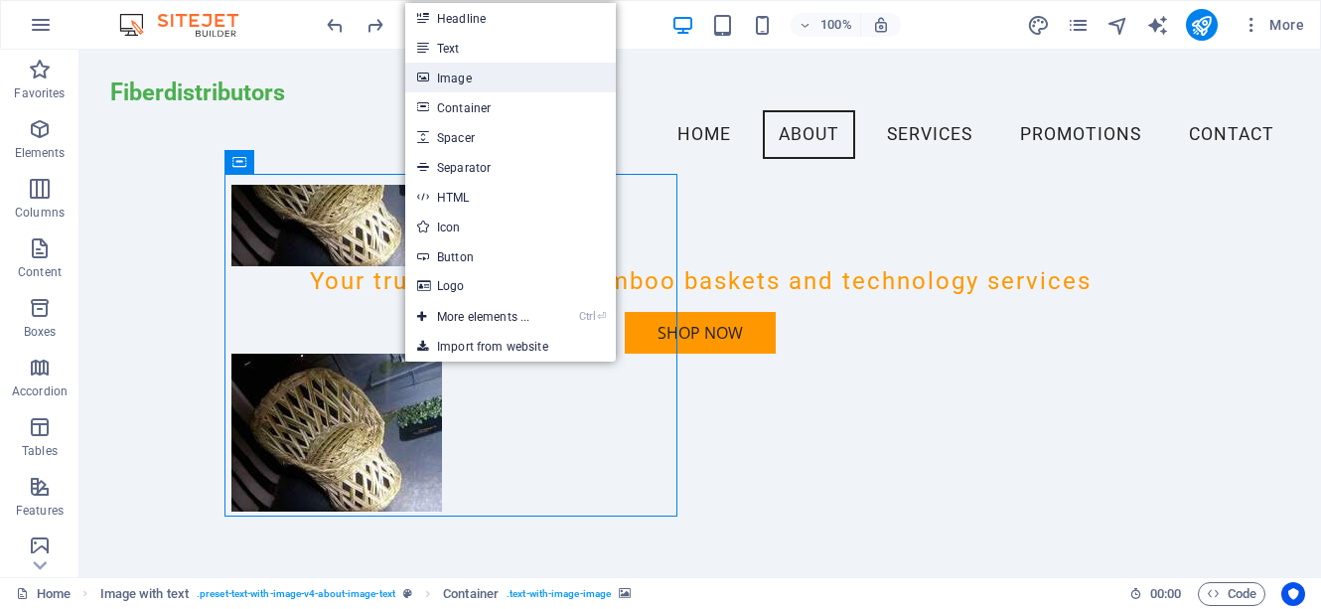
click at [447, 88] on link "Image" at bounding box center [510, 78] width 211 height 30
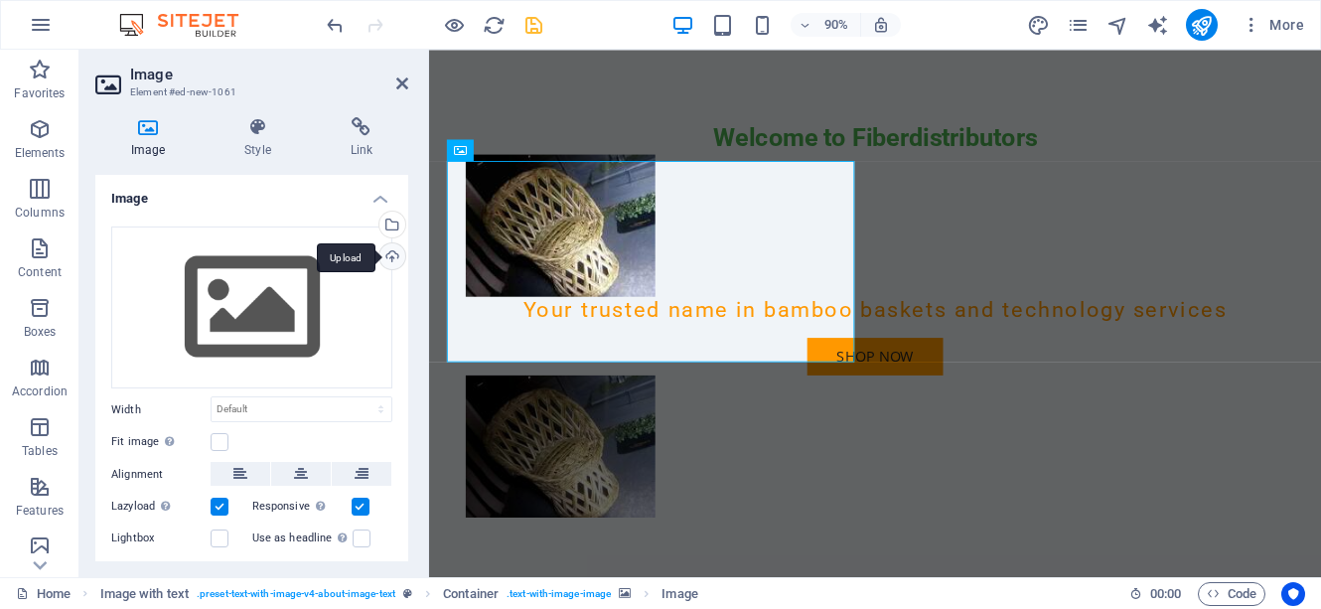
click at [385, 257] on div "Upload" at bounding box center [390, 258] width 30 height 30
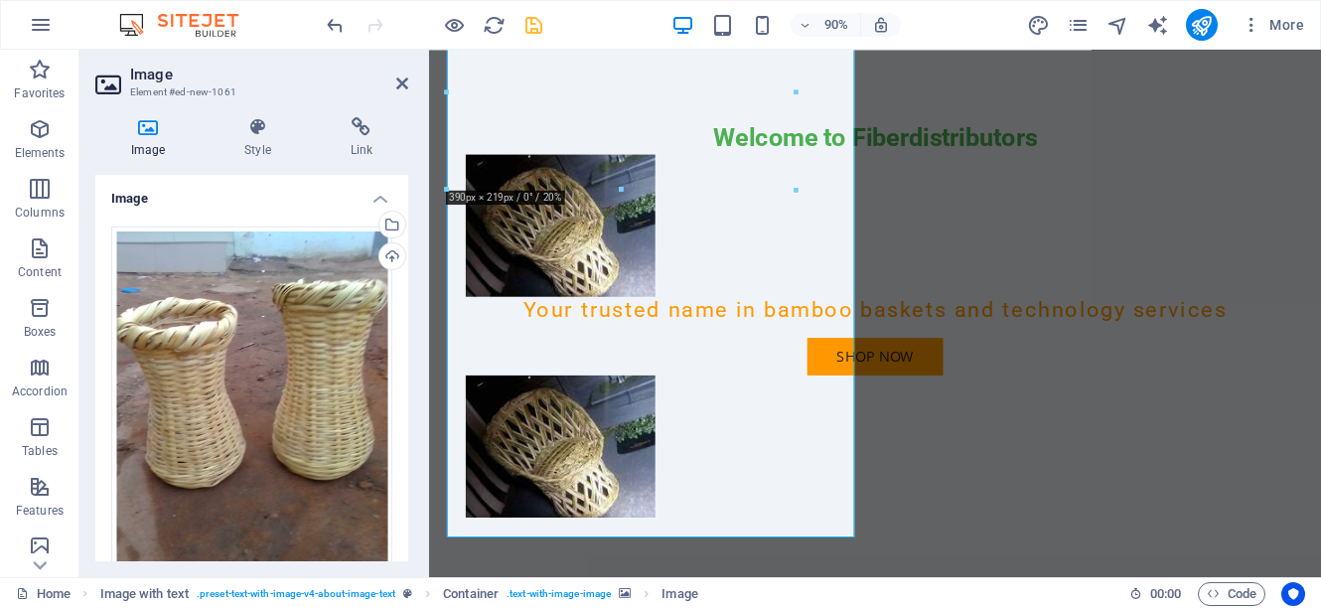
scroll to position [931, 0]
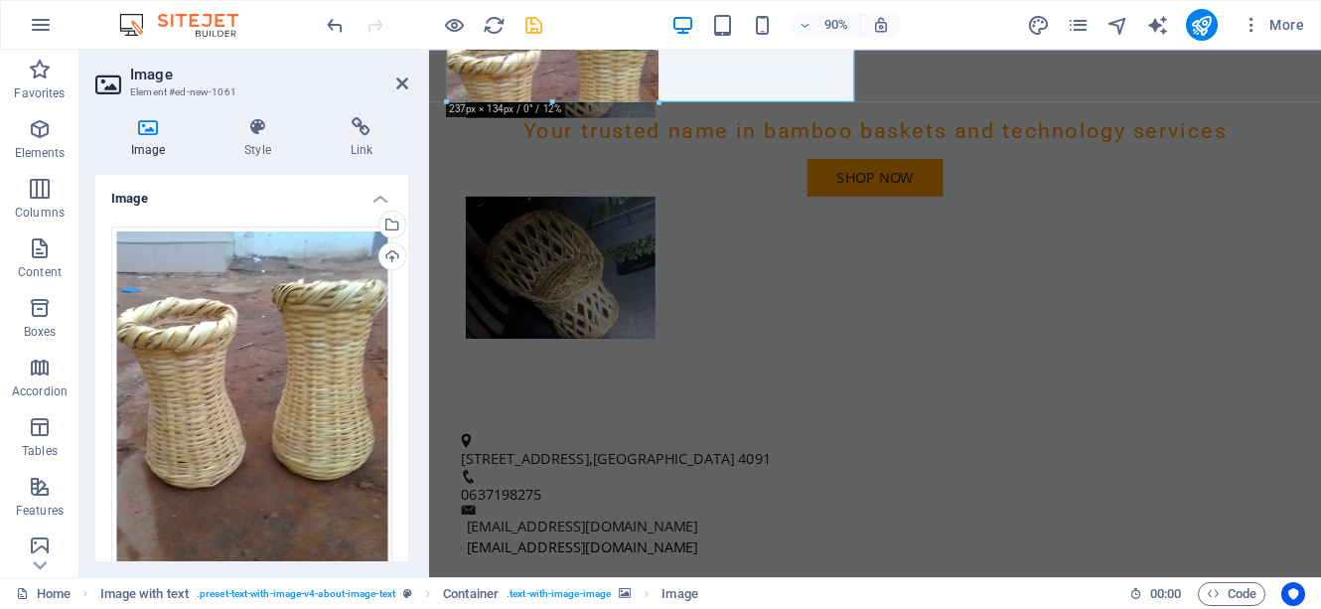
drag, startPoint x: 446, startPoint y: 175, endPoint x: 234, endPoint y: 45, distance: 248.4
type input "237"
select select "px"
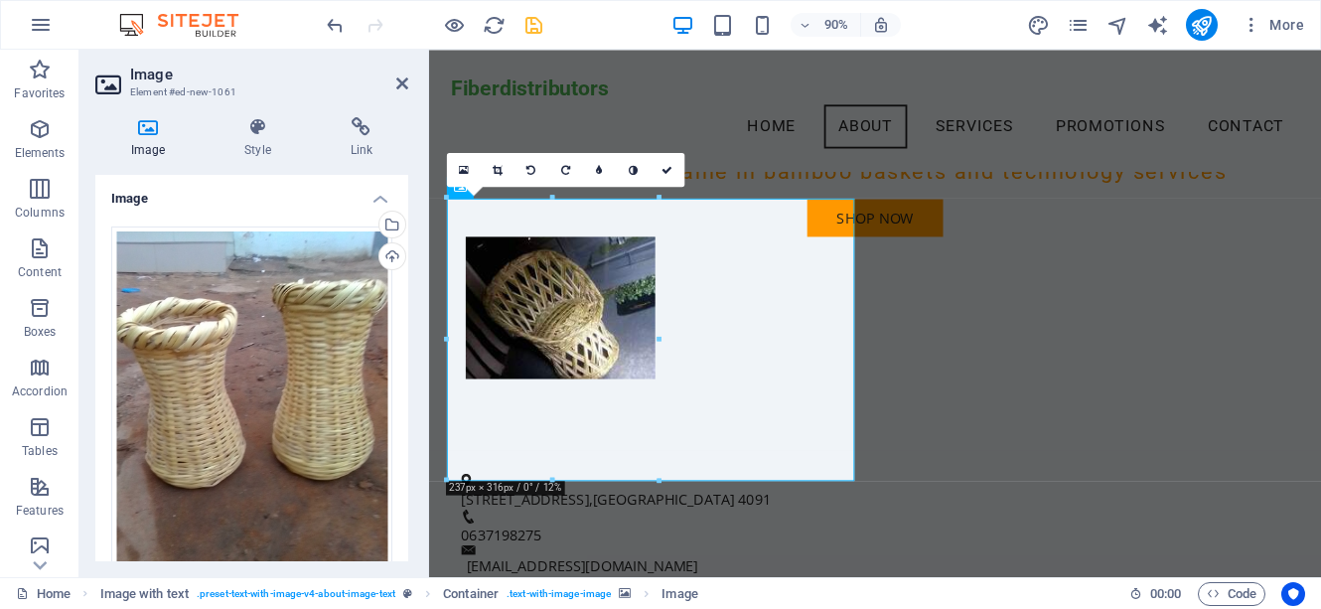
scroll to position [653, 0]
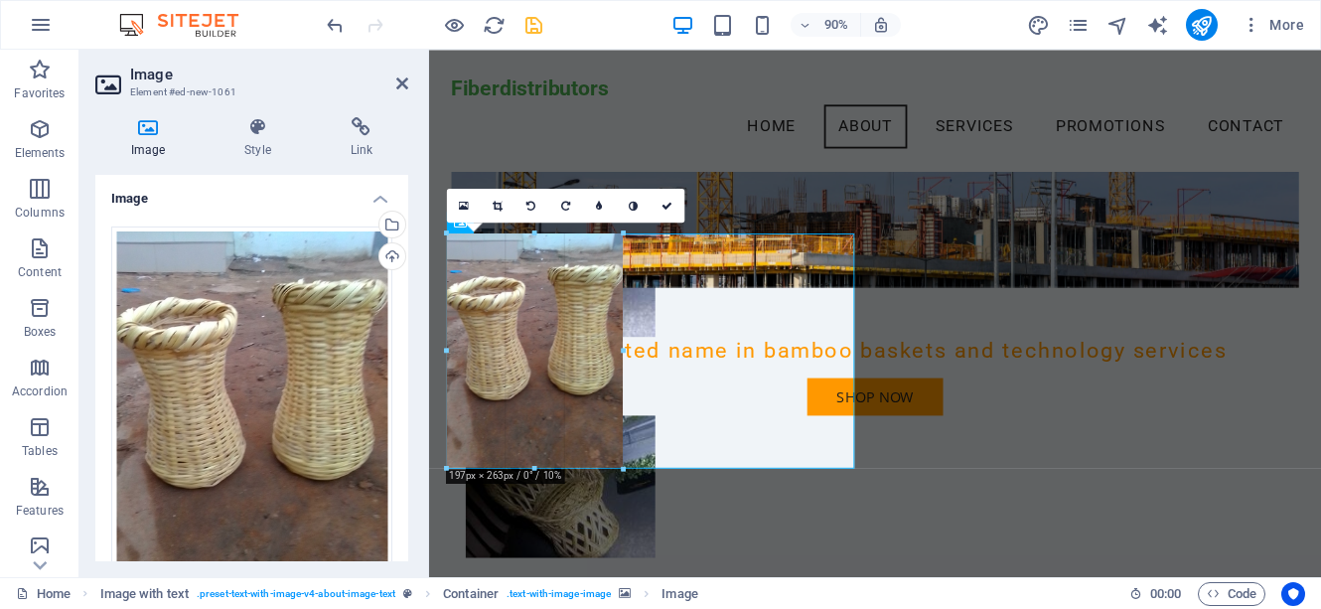
drag, startPoint x: 449, startPoint y: 513, endPoint x: 474, endPoint y: 437, distance: 79.5
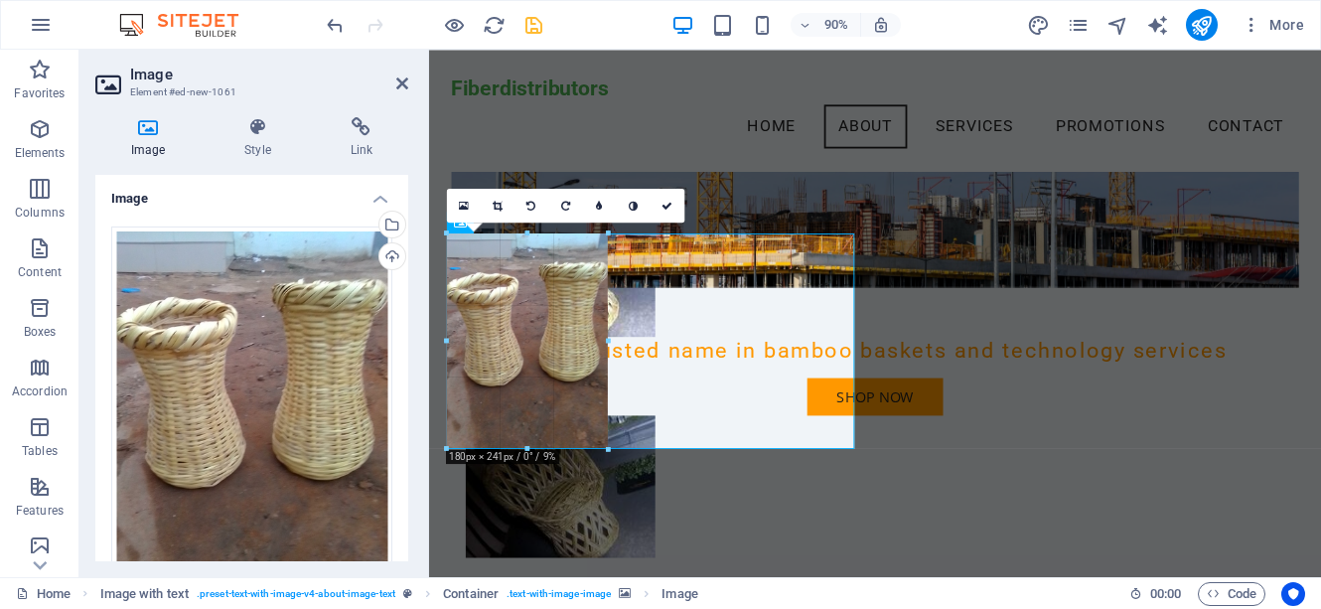
drag, startPoint x: 449, startPoint y: 482, endPoint x: 58, endPoint y: 389, distance: 402.1
type input "180"
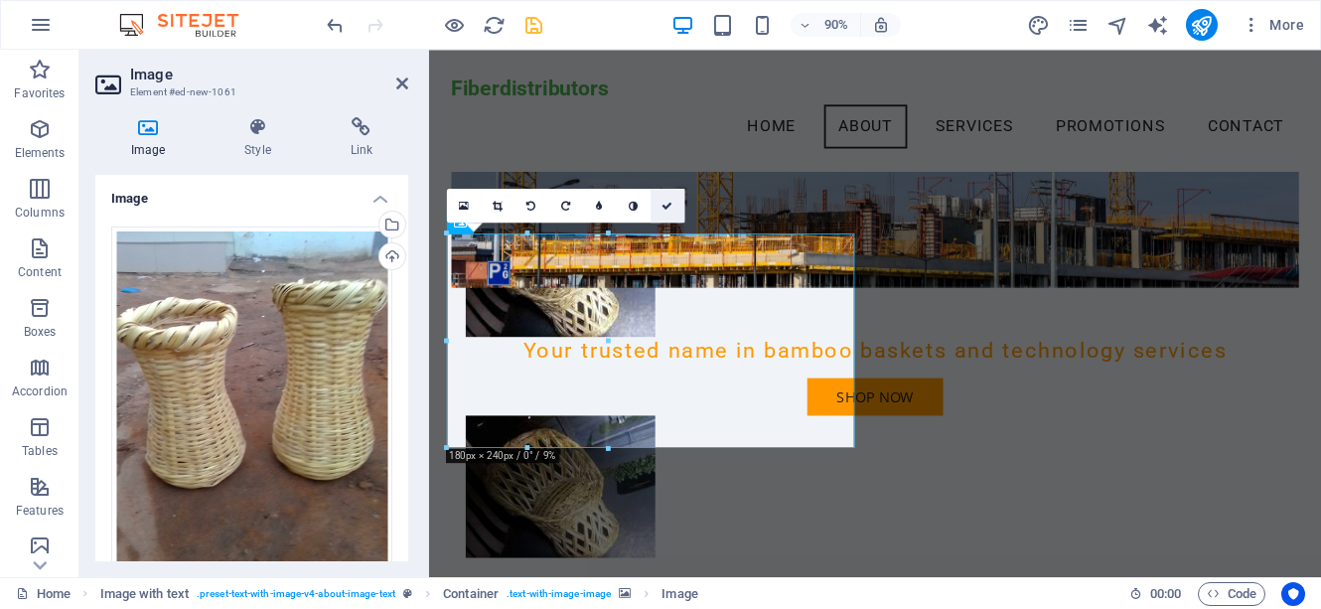
click at [669, 208] on icon at bounding box center [667, 205] width 11 height 11
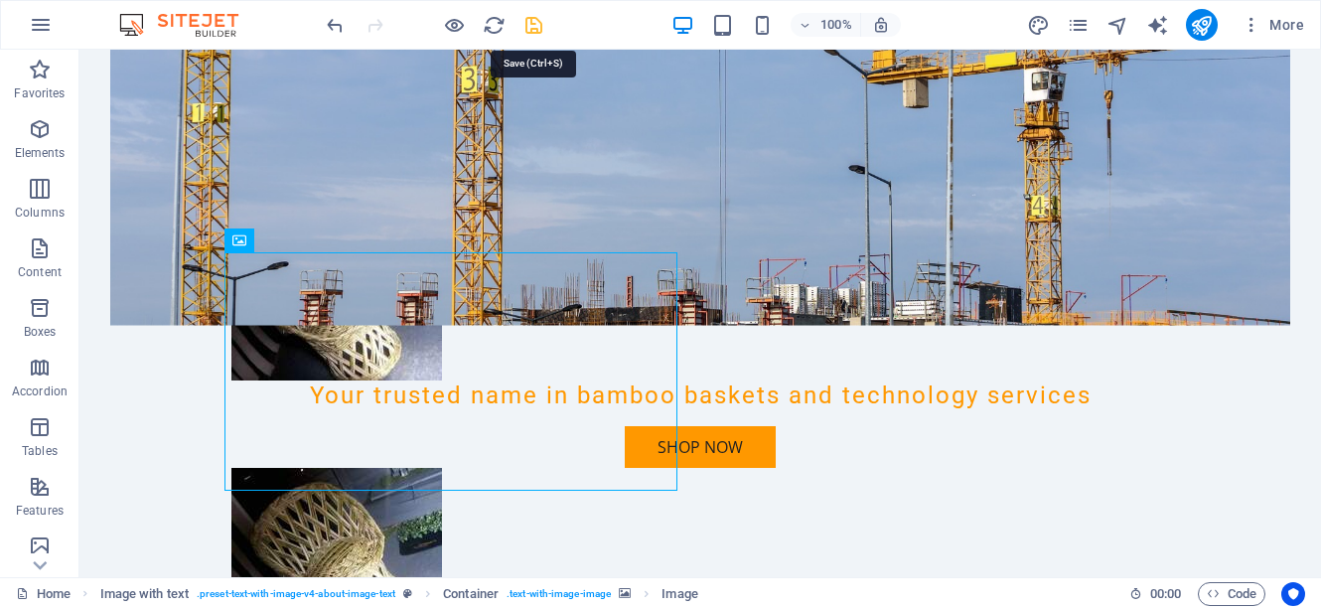
click at [534, 26] on icon "save" at bounding box center [533, 25] width 23 height 23
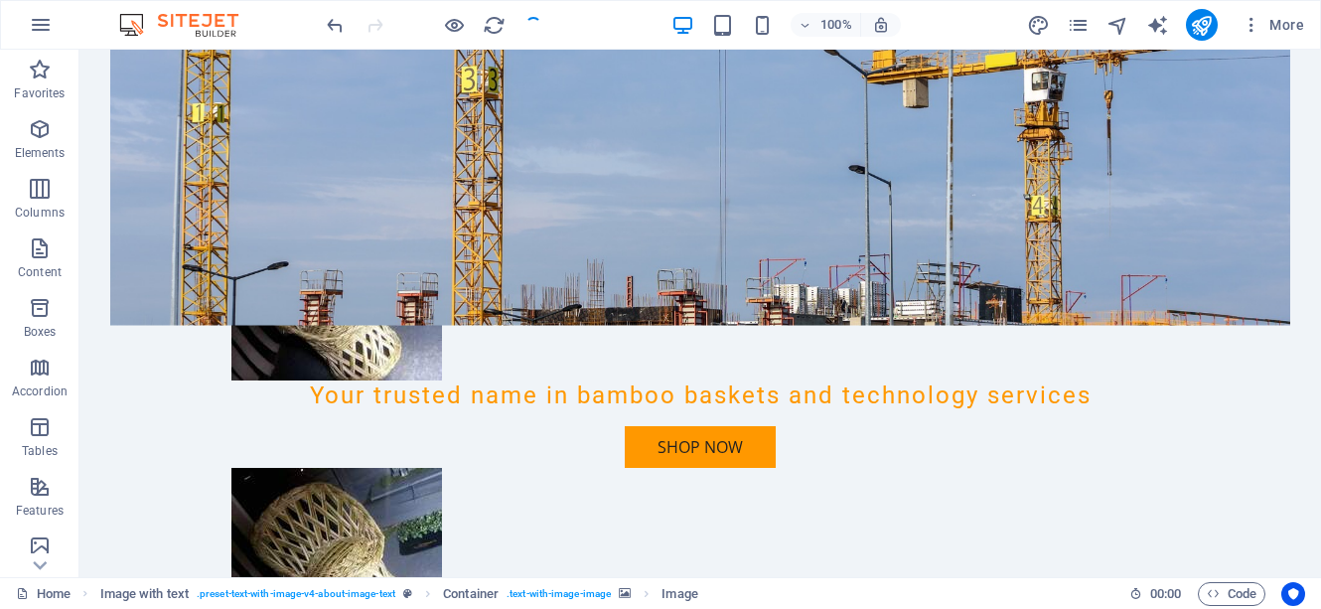
checkbox input "false"
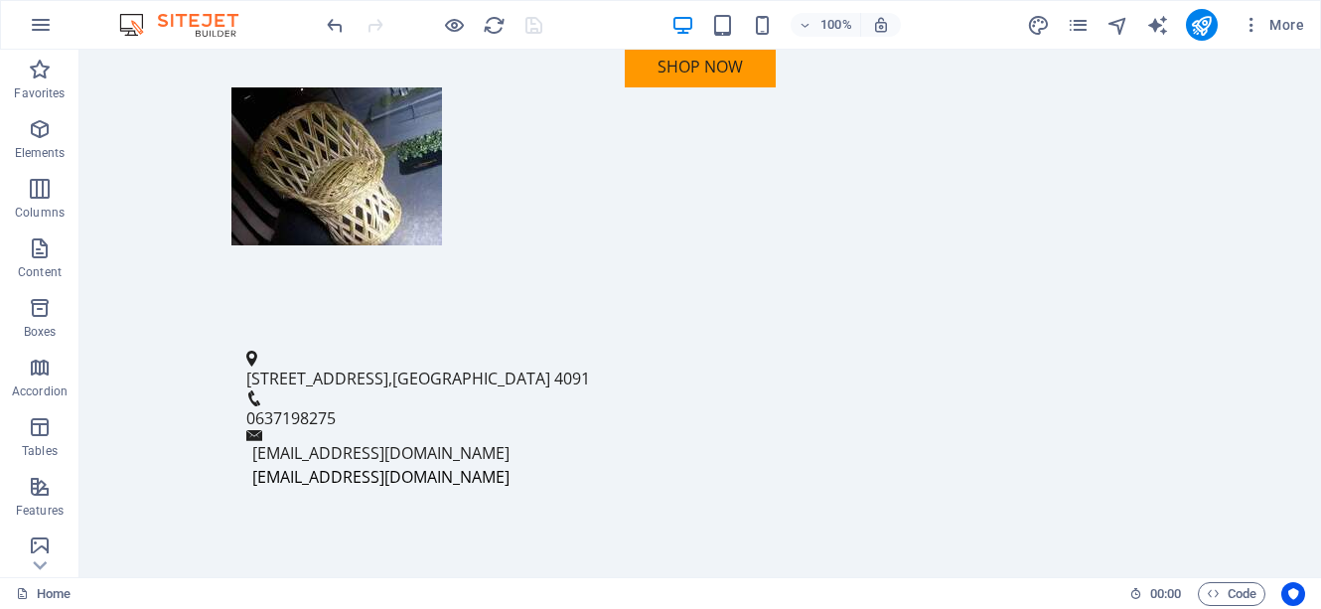
scroll to position [1271, 0]
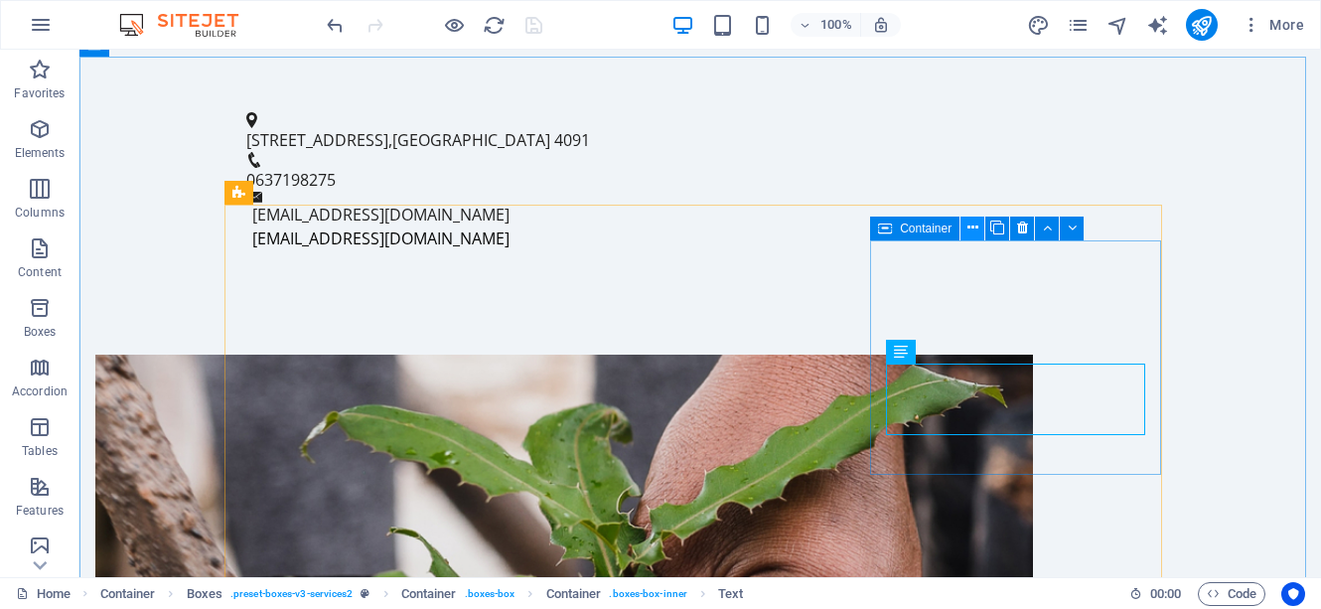
click at [973, 225] on icon at bounding box center [972, 228] width 11 height 21
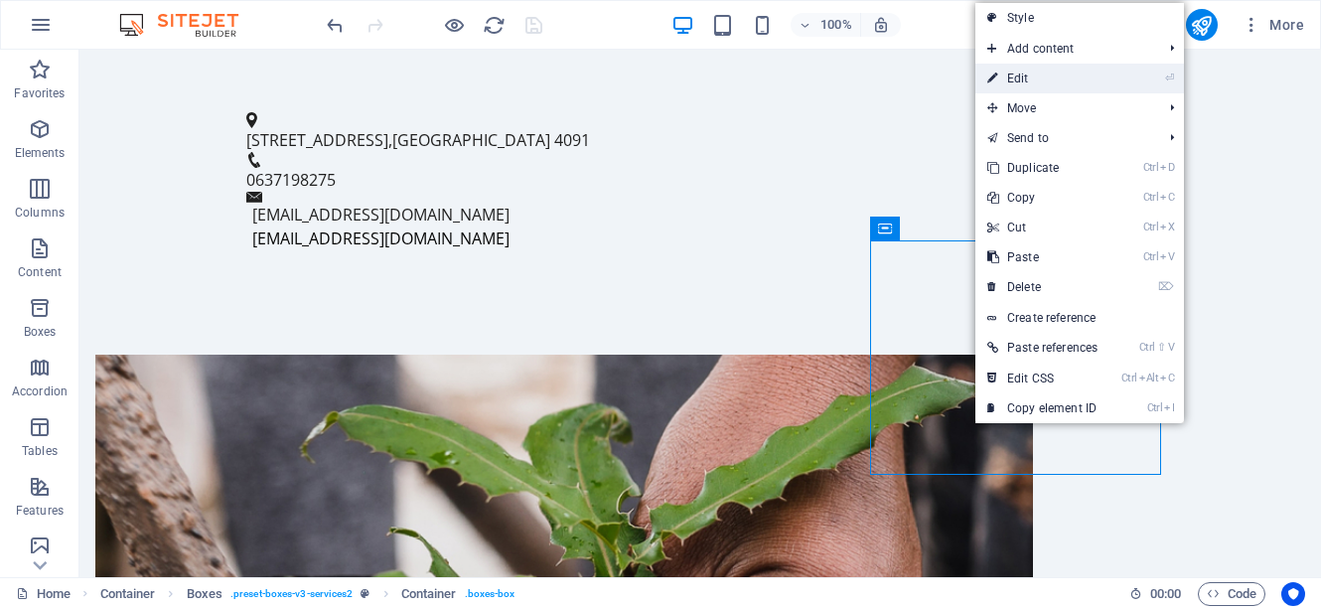
click at [1010, 76] on link "⏎ Edit" at bounding box center [1042, 79] width 134 height 30
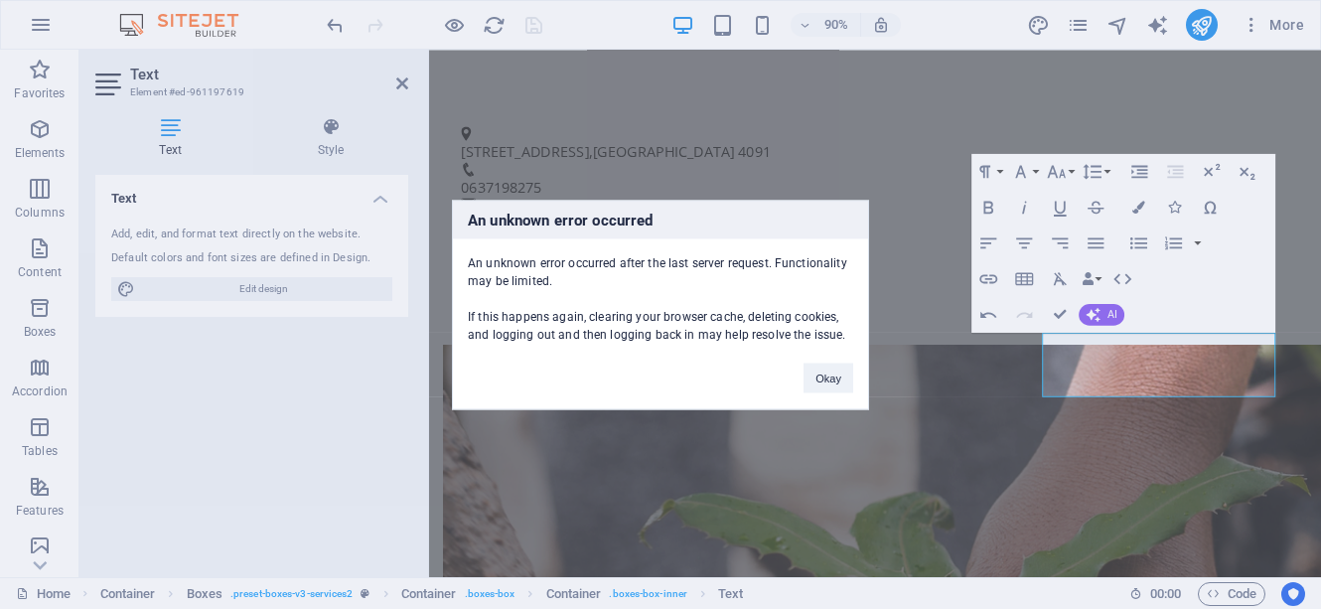
click button "Okay" at bounding box center [829, 378] width 50 height 30
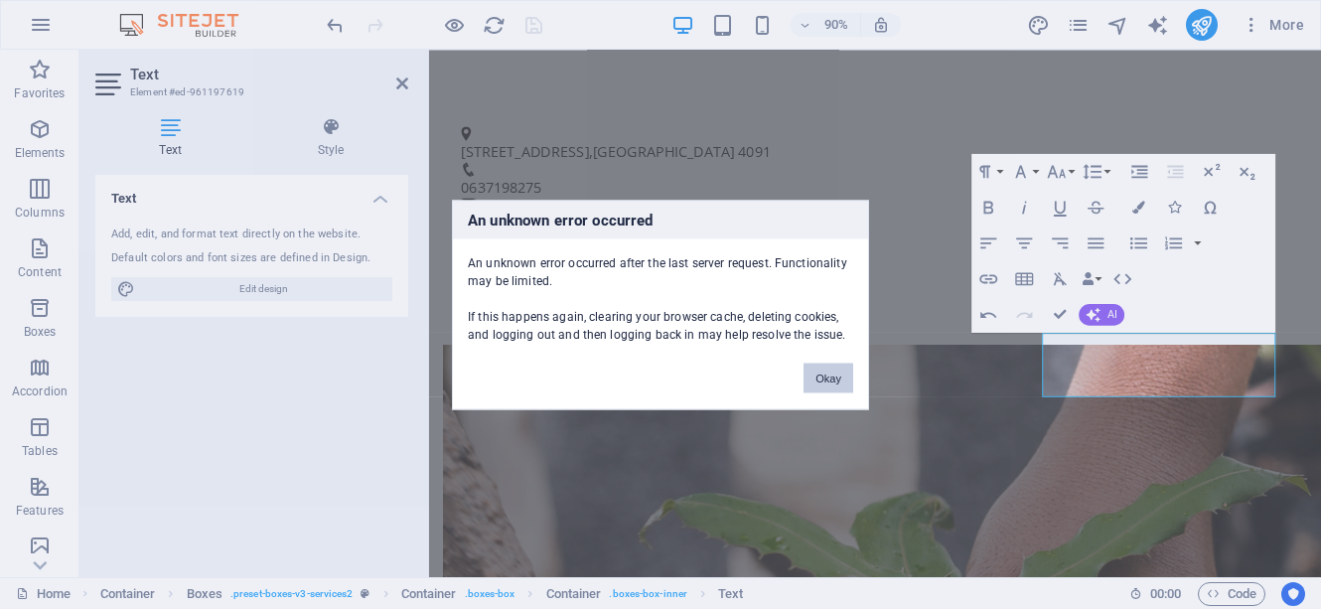
click at [827, 377] on button "Okay" at bounding box center [829, 378] width 50 height 30
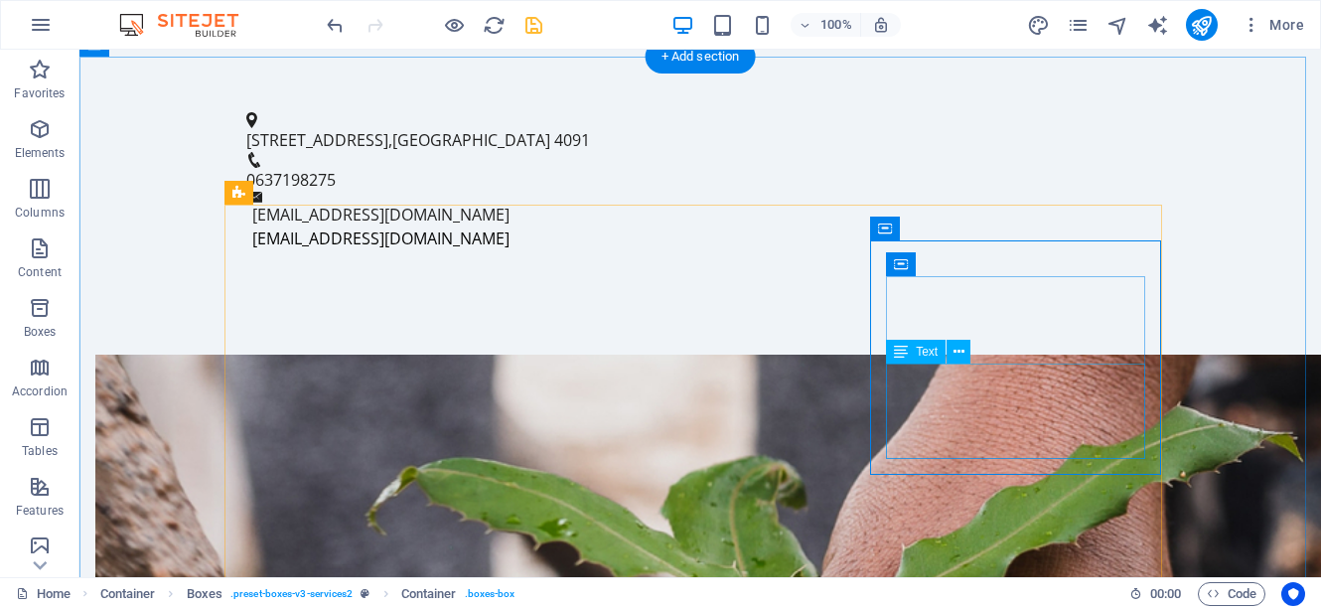
click at [955, 357] on icon at bounding box center [959, 352] width 11 height 21
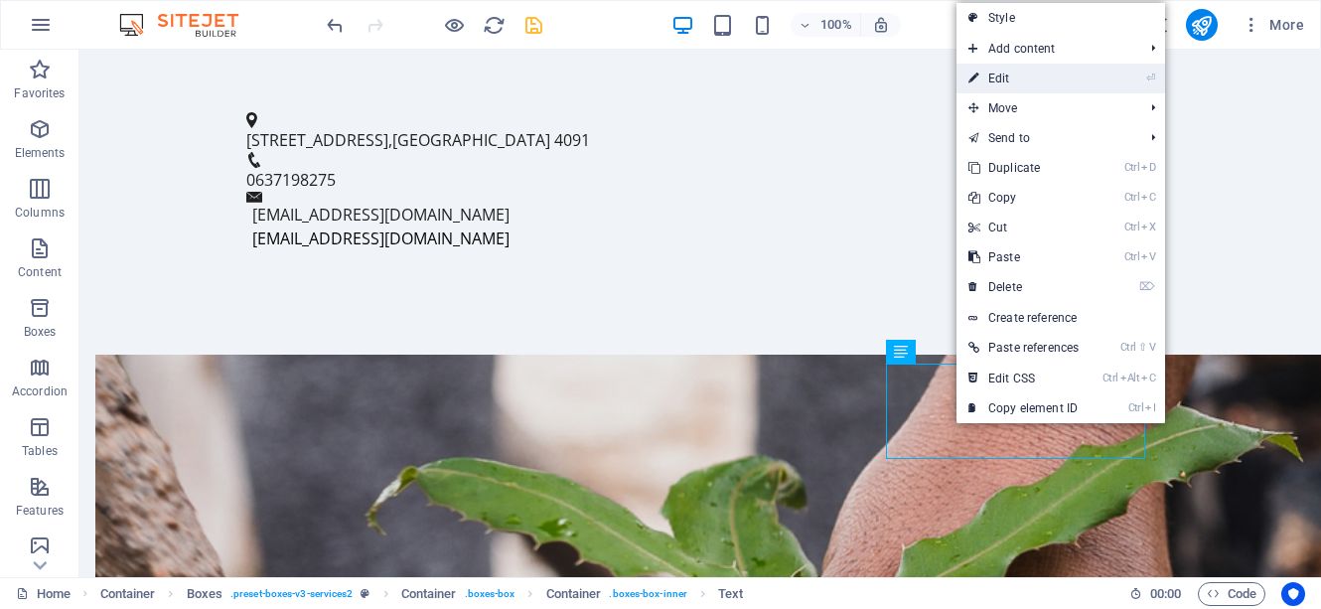
click at [991, 83] on link "⏎ Edit" at bounding box center [1024, 79] width 134 height 30
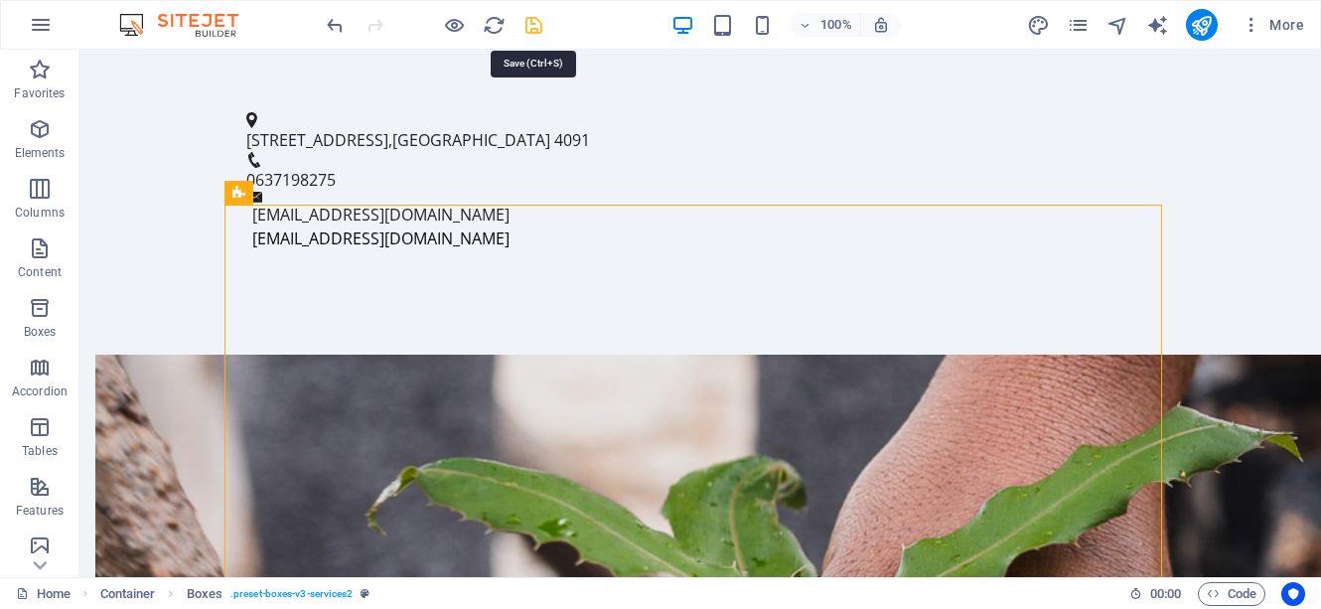
click at [531, 24] on icon "save" at bounding box center [533, 25] width 23 height 23
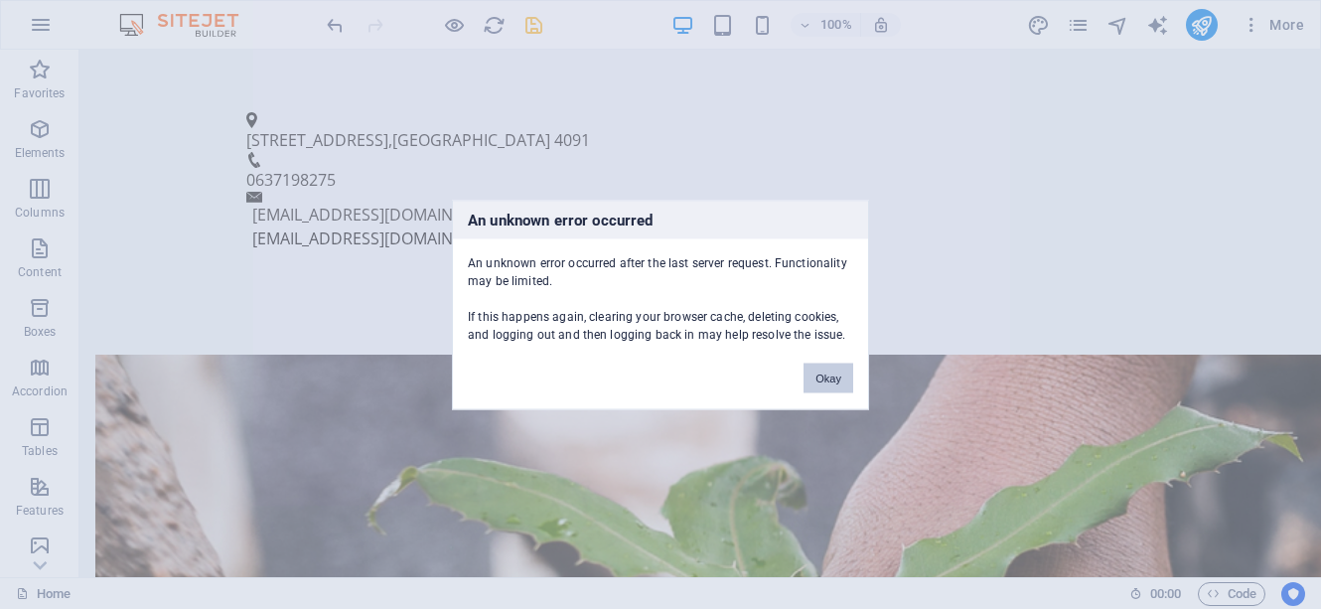
click at [831, 380] on button "Okay" at bounding box center [829, 378] width 50 height 30
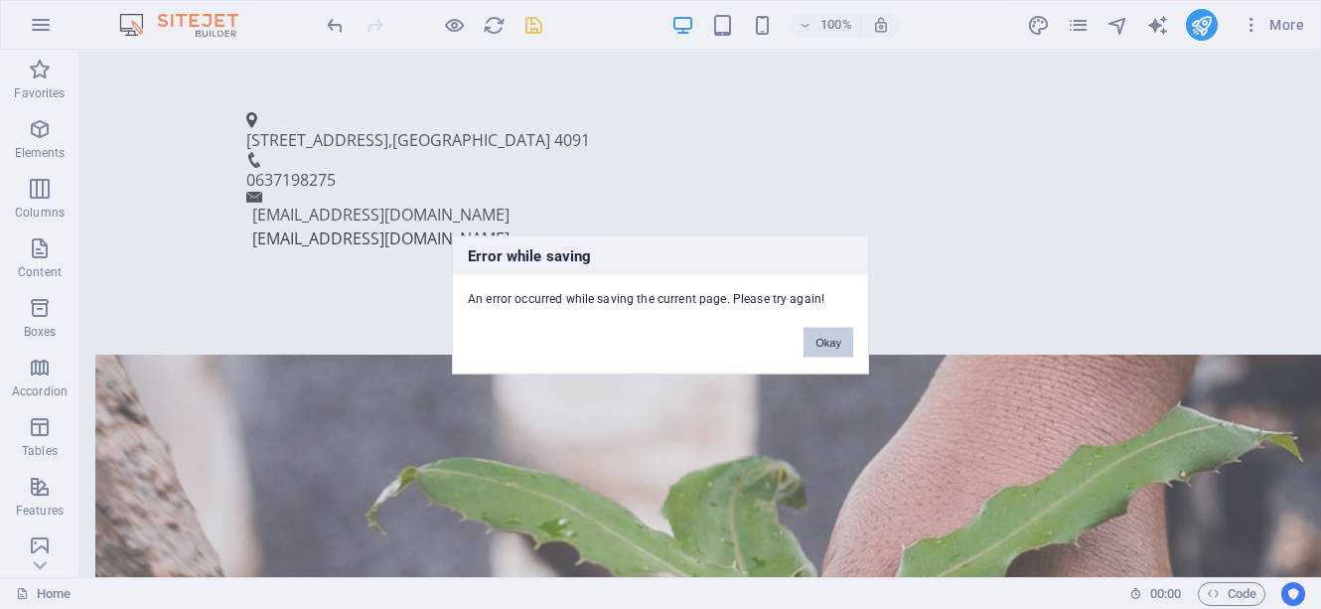
click at [829, 340] on button "Okay" at bounding box center [829, 342] width 50 height 30
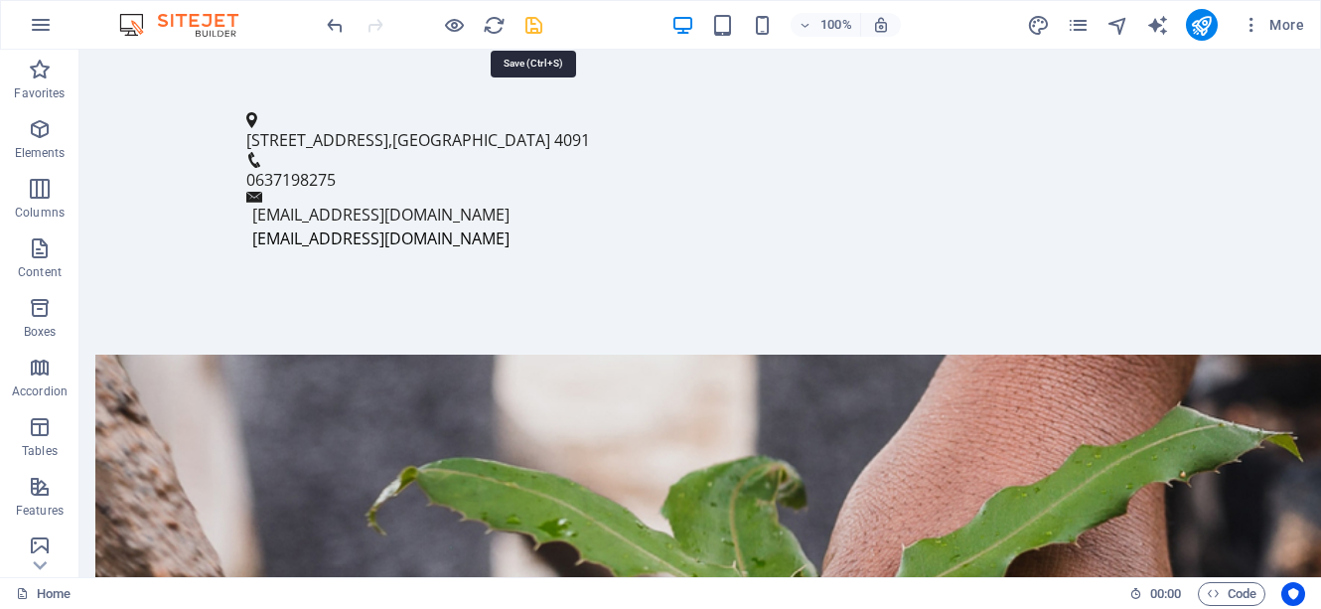
click at [528, 26] on icon "save" at bounding box center [533, 25] width 23 height 23
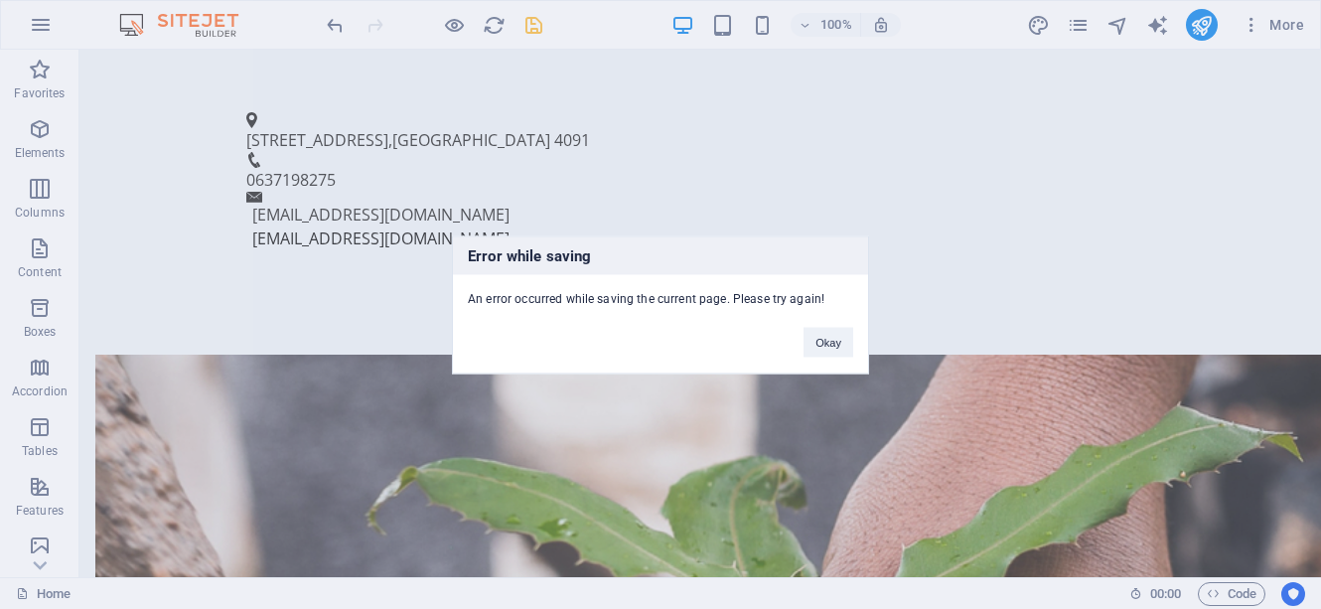
click at [528, 26] on div "Error while saving An error occurred while saving the current page. Please try …" at bounding box center [660, 304] width 1321 height 609
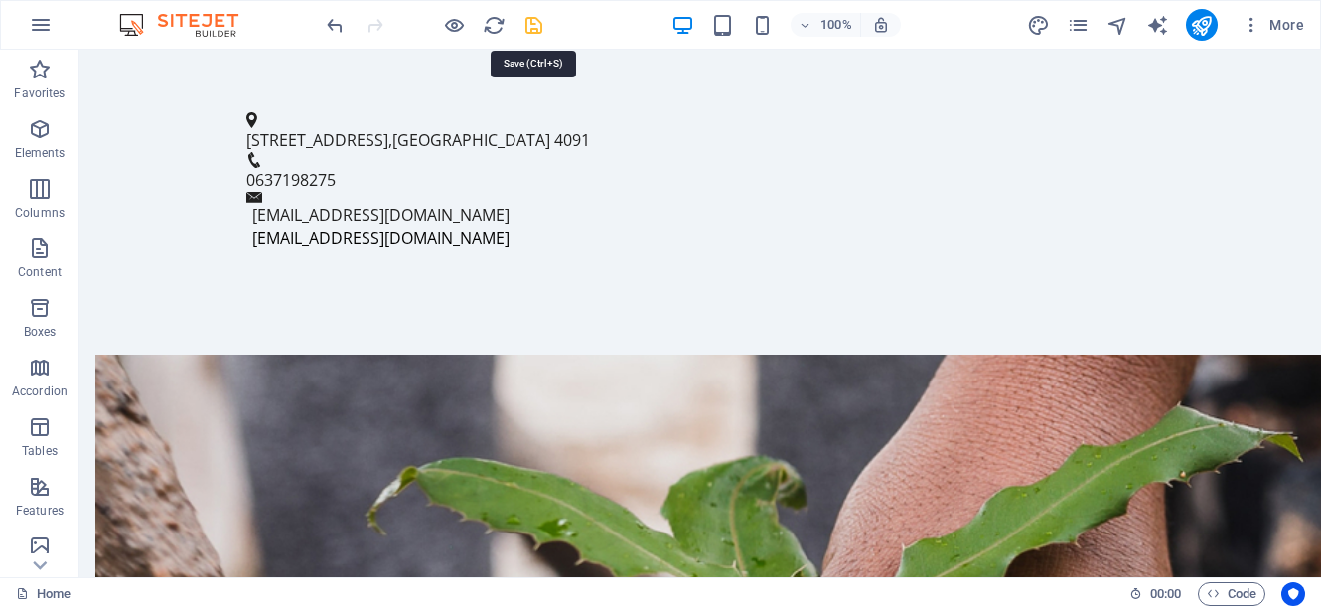
click at [528, 26] on icon "save" at bounding box center [533, 25] width 23 height 23
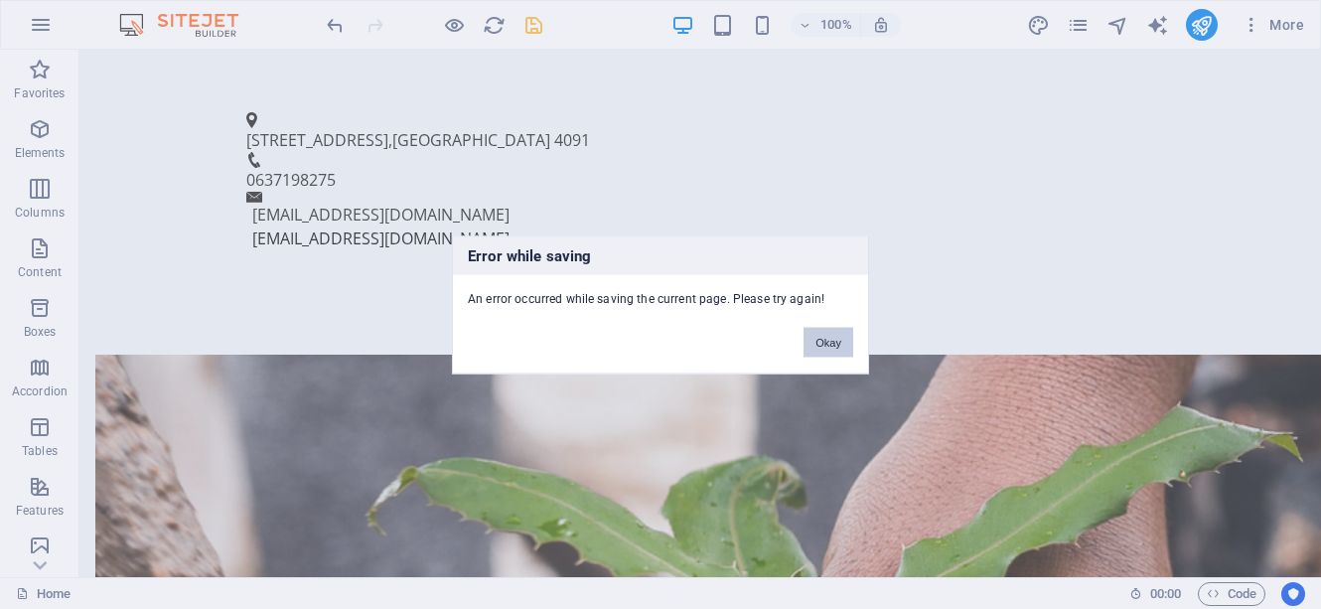
click at [834, 344] on button "Okay" at bounding box center [829, 342] width 50 height 30
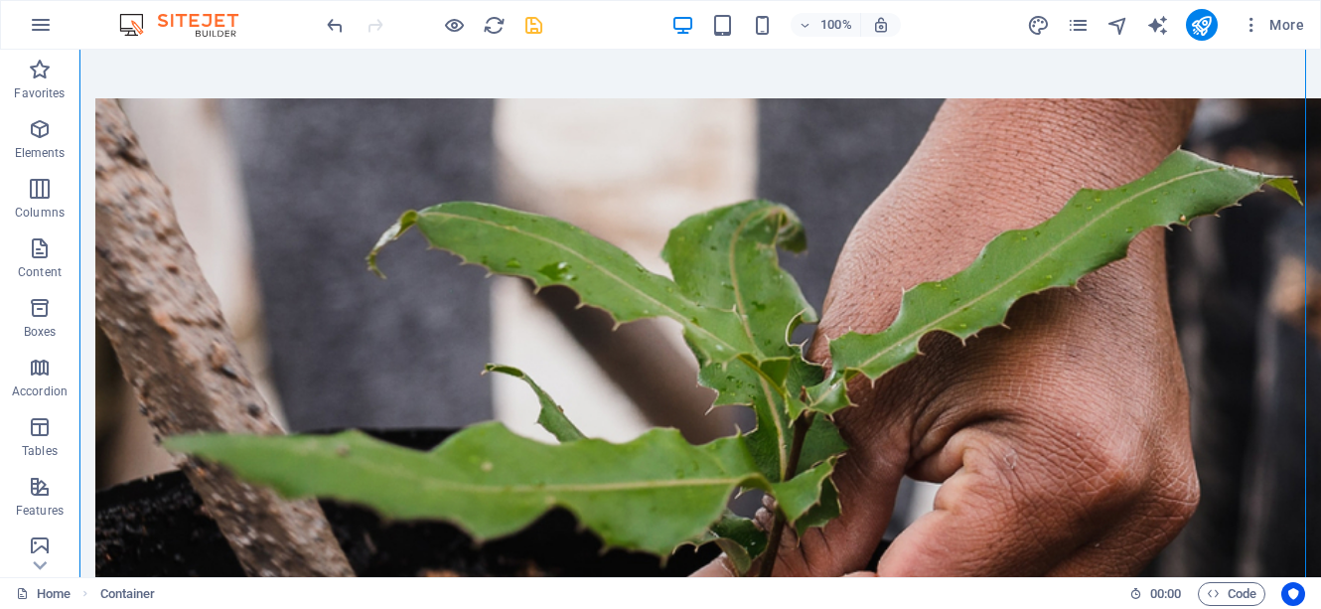
scroll to position [1589, 0]
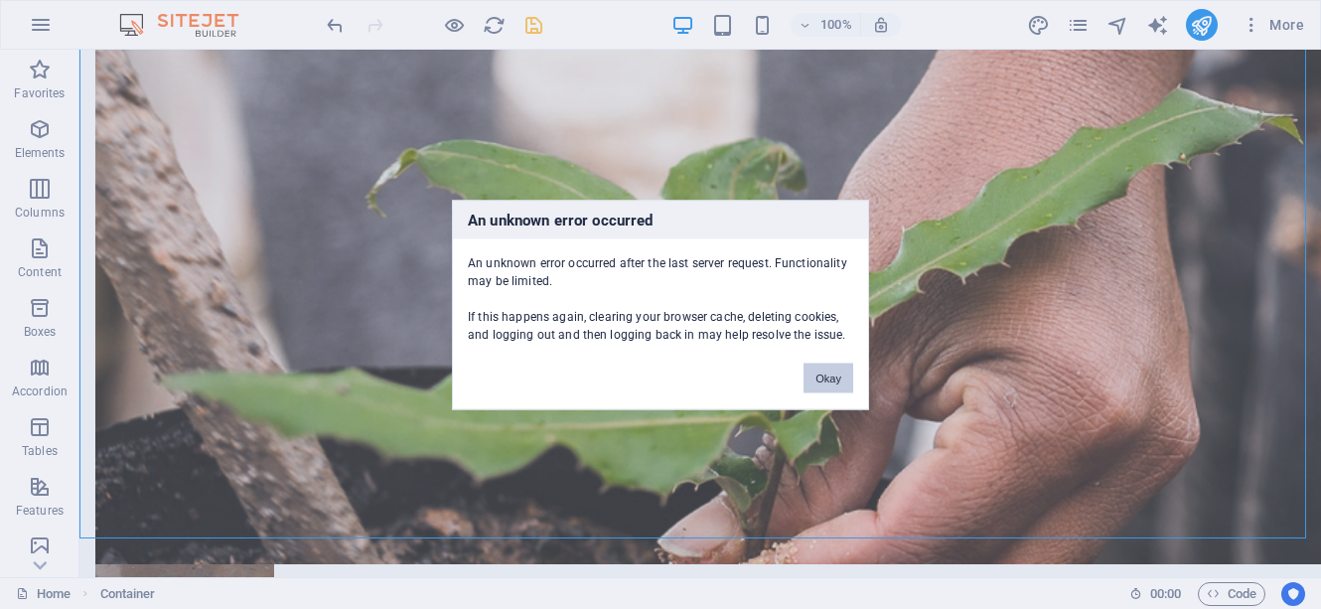
click at [829, 382] on button "Okay" at bounding box center [829, 378] width 50 height 30
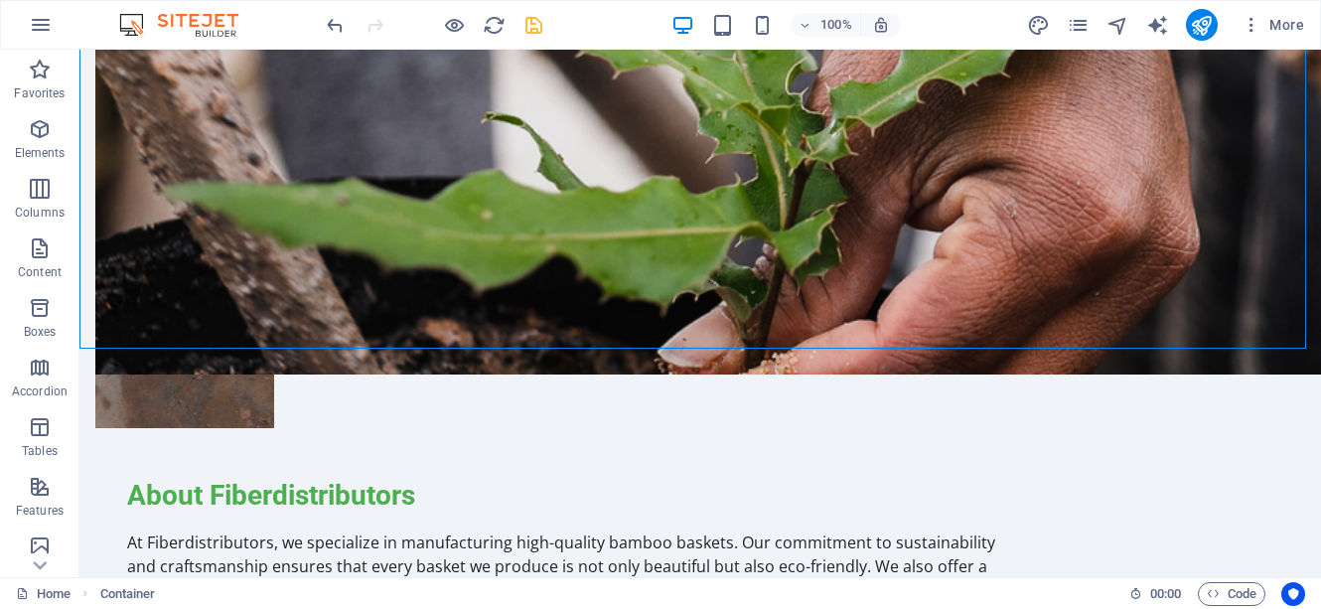
scroll to position [1788, 0]
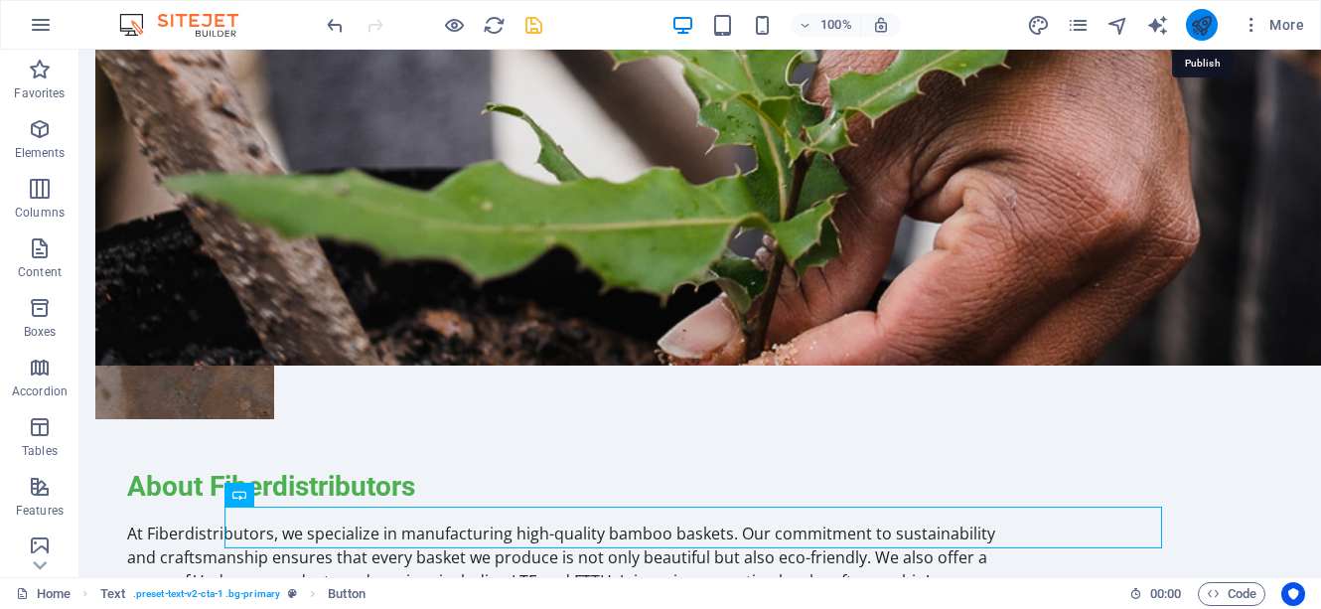
click at [1205, 24] on icon "publish" at bounding box center [1201, 25] width 23 height 23
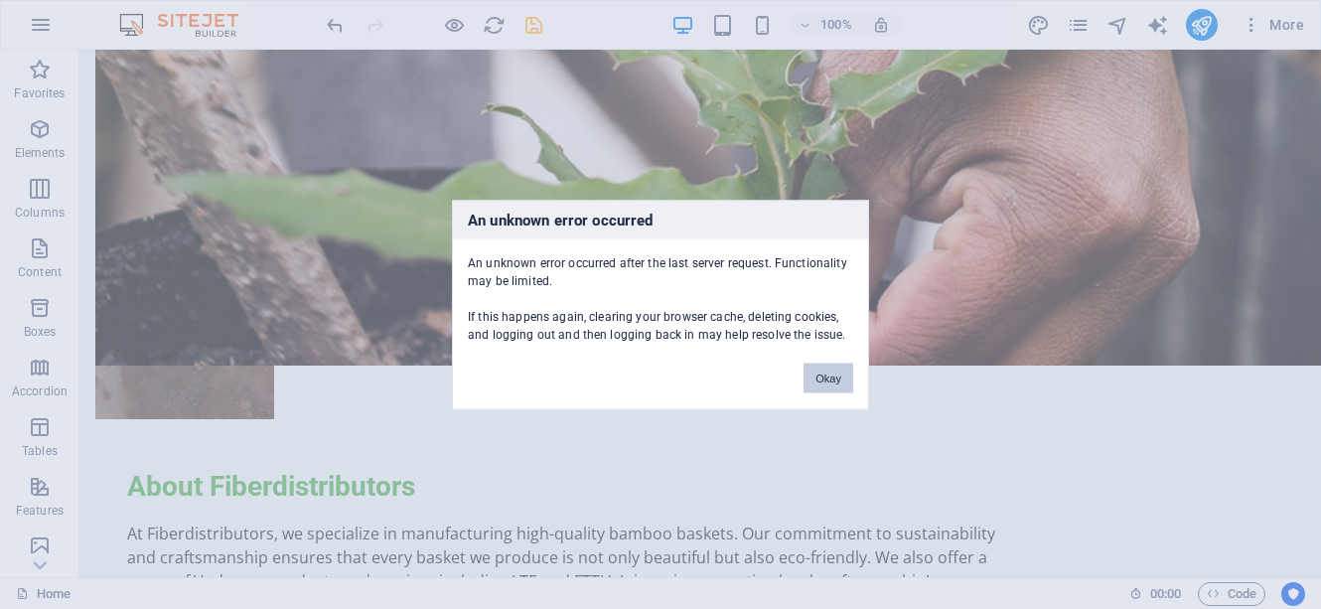
click at [824, 382] on button "Okay" at bounding box center [829, 378] width 50 height 30
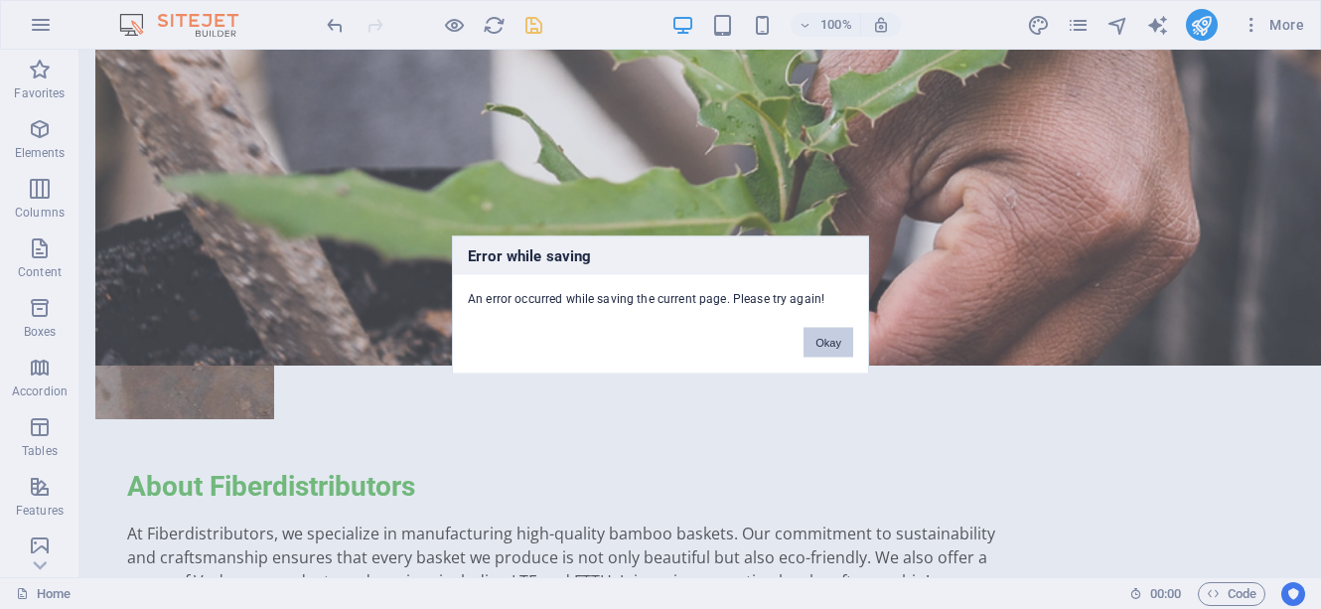
click at [837, 344] on button "Okay" at bounding box center [829, 342] width 50 height 30
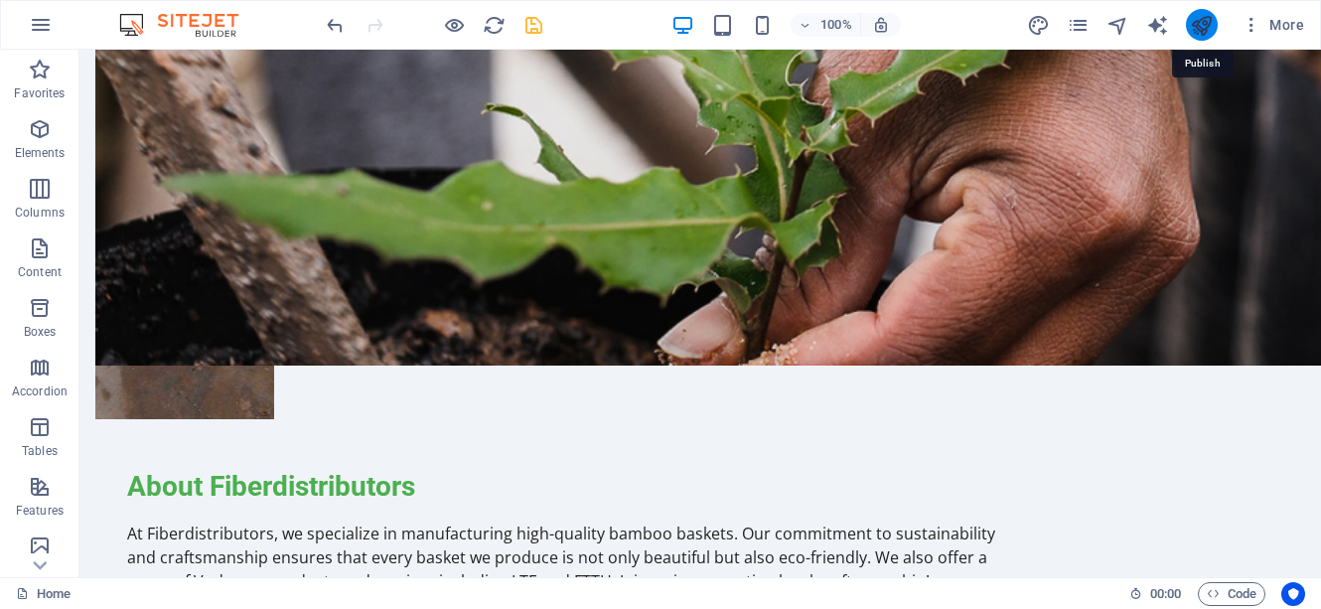
click at [1213, 26] on icon "publish" at bounding box center [1201, 25] width 23 height 23
checkbox input "false"
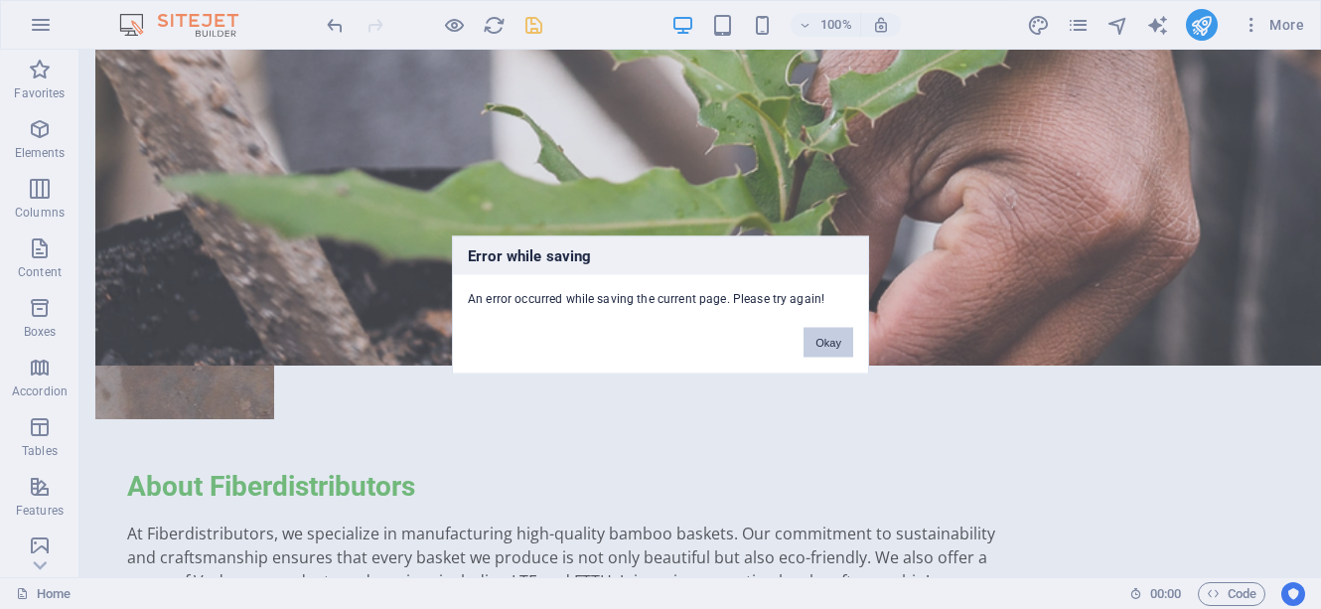
click at [849, 344] on button "Okay" at bounding box center [829, 342] width 50 height 30
